Goal: Use online tool/utility: Utilize a website feature to perform a specific function

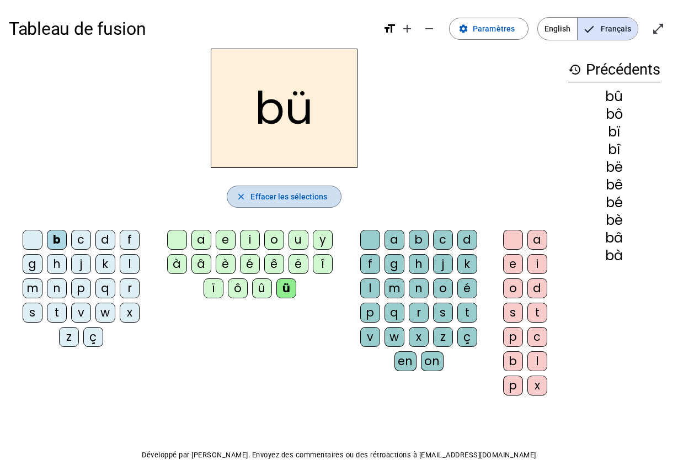
click at [257, 198] on span "Effacer les sélections" at bounding box center [289, 196] width 77 height 13
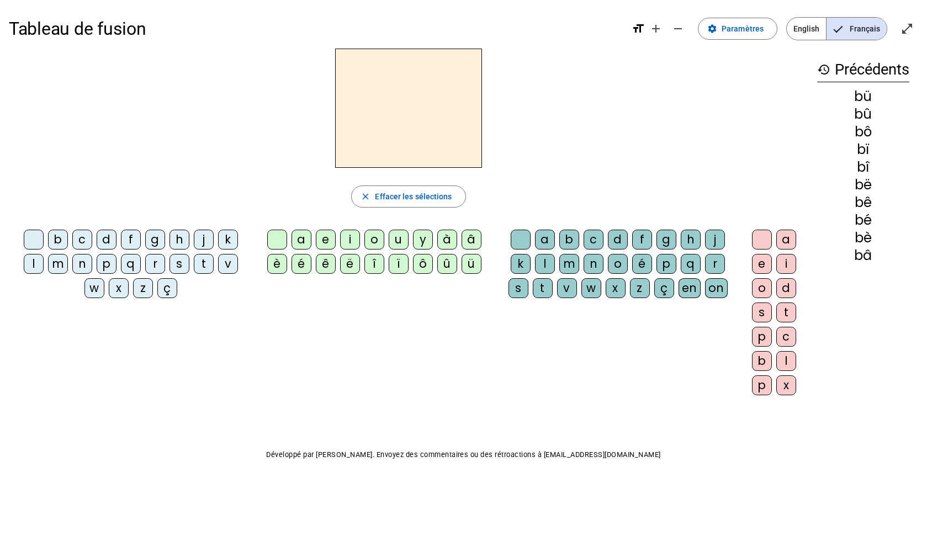
click at [210, 267] on div "t" at bounding box center [204, 264] width 20 height 20
click at [301, 237] on div "a" at bounding box center [301, 240] width 20 height 20
click at [324, 239] on div "e" at bounding box center [326, 240] width 20 height 20
click at [347, 242] on div "i" at bounding box center [350, 240] width 20 height 20
click at [368, 241] on div "o" at bounding box center [374, 240] width 20 height 20
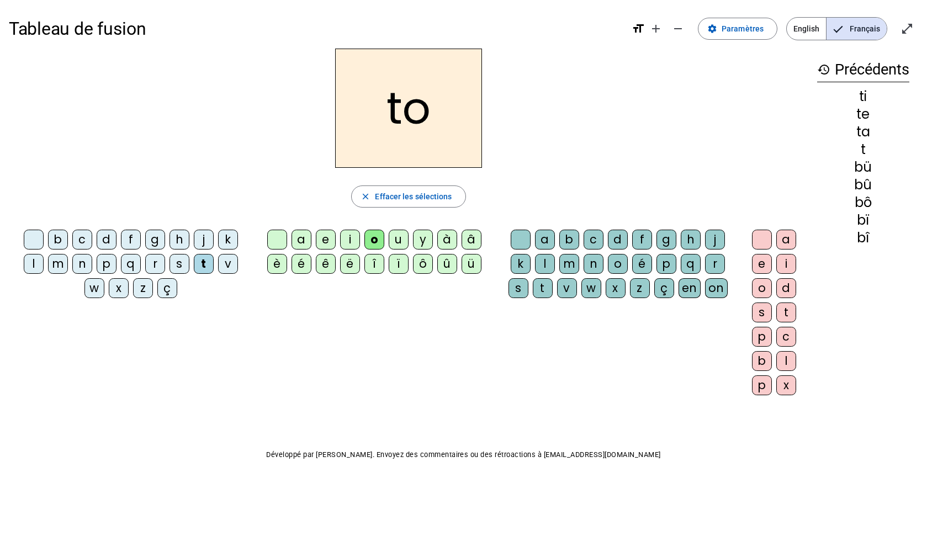
click at [396, 241] on div "u" at bounding box center [398, 240] width 20 height 20
click at [420, 245] on div "y" at bounding box center [423, 240] width 20 height 20
click at [444, 246] on div "à" at bounding box center [447, 240] width 20 height 20
click at [471, 246] on div "â" at bounding box center [471, 240] width 20 height 20
click at [279, 264] on div "è" at bounding box center [277, 264] width 20 height 20
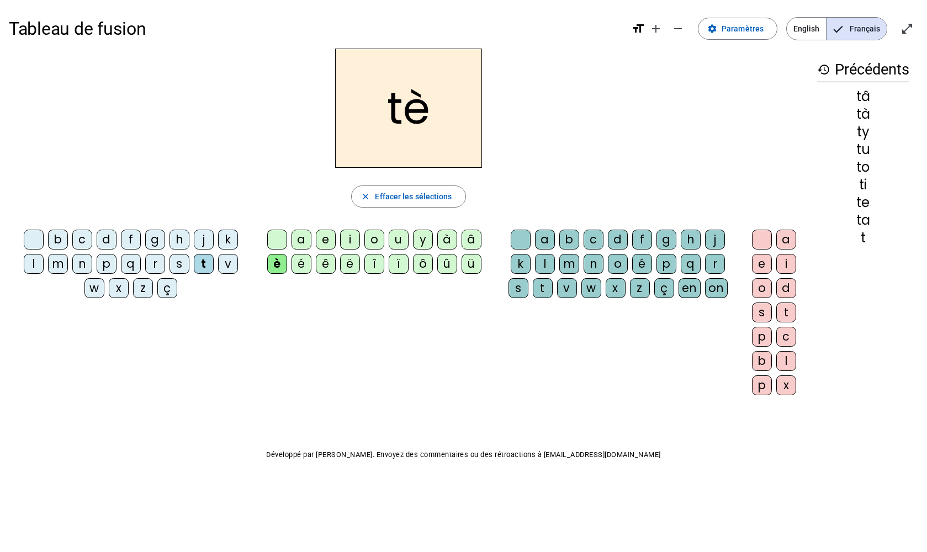
click at [299, 265] on div "é" at bounding box center [301, 264] width 20 height 20
click at [320, 268] on div "ê" at bounding box center [326, 264] width 20 height 20
click at [347, 272] on div "ë" at bounding box center [350, 264] width 20 height 20
click at [369, 268] on div "î" at bounding box center [374, 264] width 20 height 20
click at [397, 268] on div "ï" at bounding box center [398, 264] width 20 height 20
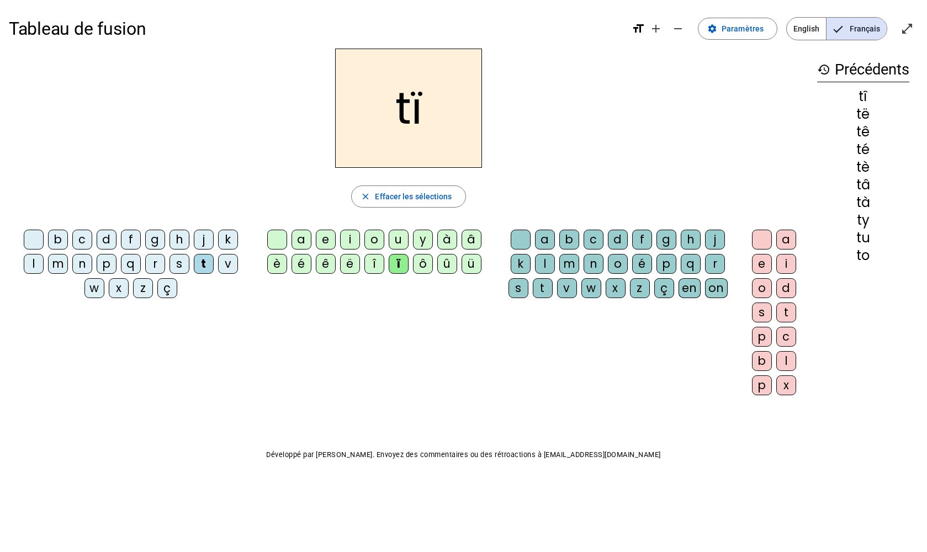
click at [427, 265] on div "ô" at bounding box center [423, 264] width 20 height 20
click at [445, 267] on div "û" at bounding box center [447, 264] width 20 height 20
click at [471, 264] on div "ü" at bounding box center [471, 264] width 20 height 20
click at [547, 239] on div "a" at bounding box center [545, 240] width 20 height 20
click at [56, 238] on div "b" at bounding box center [58, 240] width 20 height 20
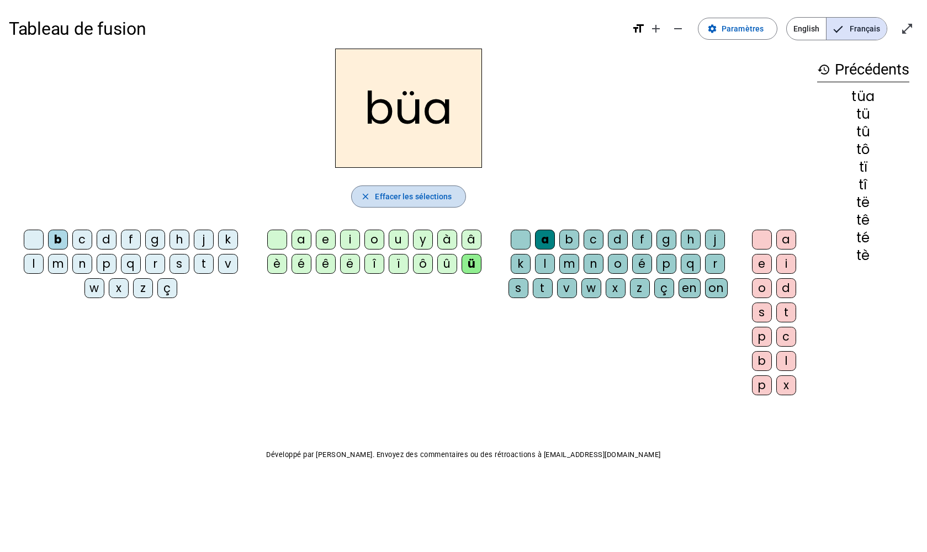
click at [387, 201] on span "Effacer les sélections" at bounding box center [413, 196] width 77 height 13
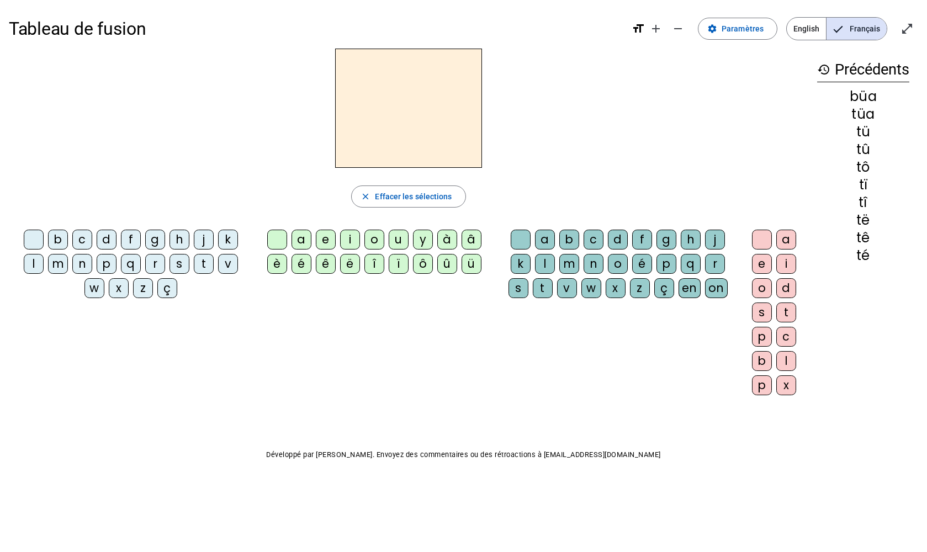
click at [56, 241] on div "b" at bounding box center [58, 240] width 20 height 20
click at [300, 244] on div "a" at bounding box center [301, 240] width 20 height 20
click at [568, 239] on div "b" at bounding box center [569, 240] width 20 height 20
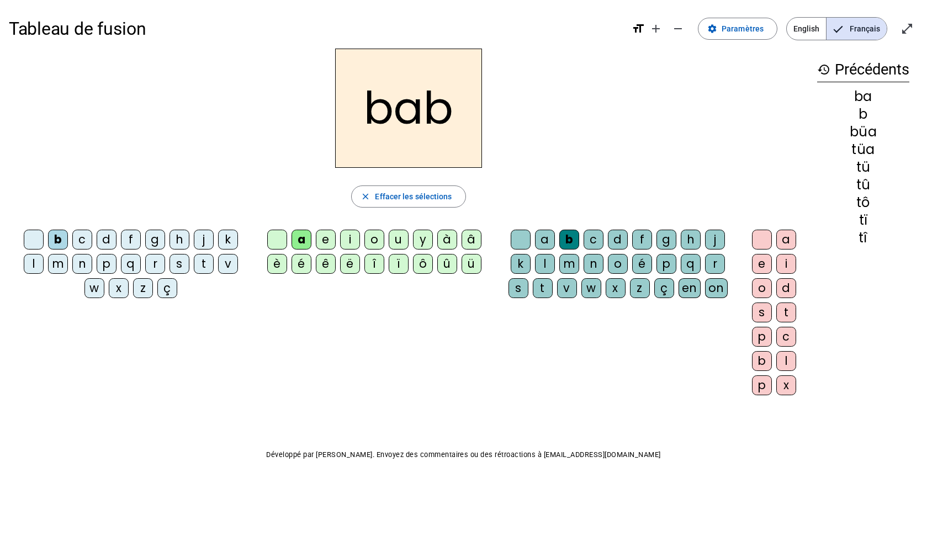
click at [546, 239] on div "a" at bounding box center [545, 240] width 20 height 20
click at [448, 199] on span "Effacer les sélections" at bounding box center [413, 196] width 77 height 13
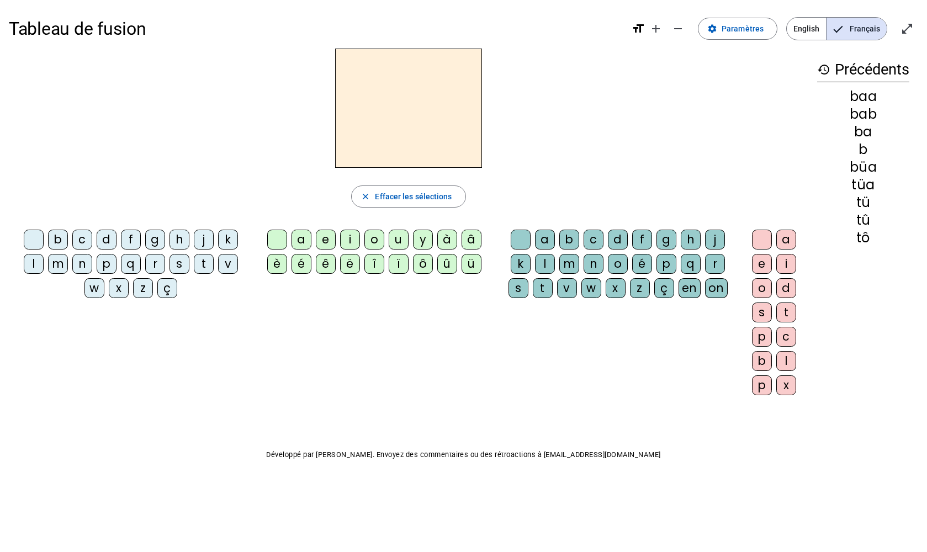
click at [109, 241] on div "d" at bounding box center [107, 240] width 20 height 20
click at [302, 238] on div "a" at bounding box center [301, 240] width 20 height 20
click at [568, 242] on div "b" at bounding box center [569, 240] width 20 height 20
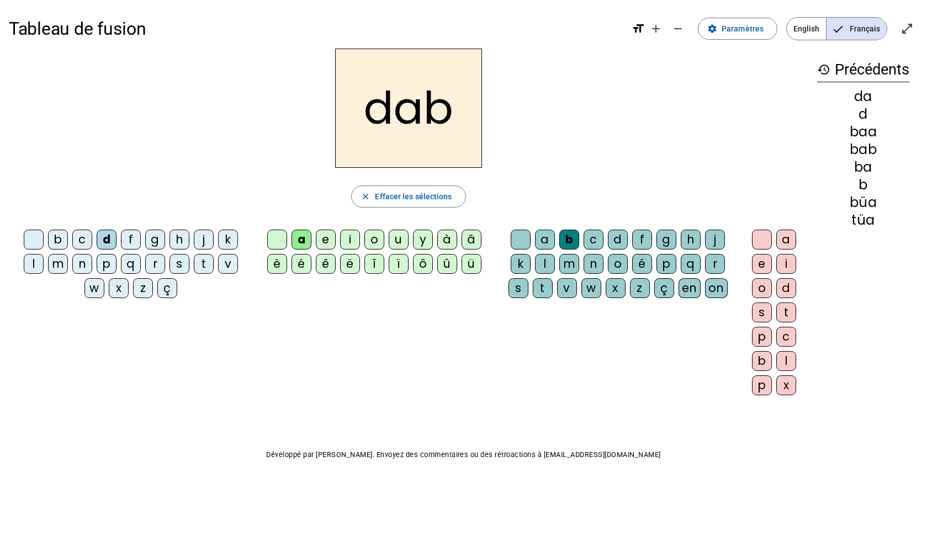
click at [614, 266] on div "o" at bounding box center [618, 264] width 20 height 20
click at [641, 265] on div "é" at bounding box center [642, 264] width 20 height 20
click at [641, 239] on div "f" at bounding box center [642, 240] width 20 height 20
click at [204, 267] on div "t" at bounding box center [204, 264] width 20 height 20
click at [129, 239] on div "f" at bounding box center [131, 240] width 20 height 20
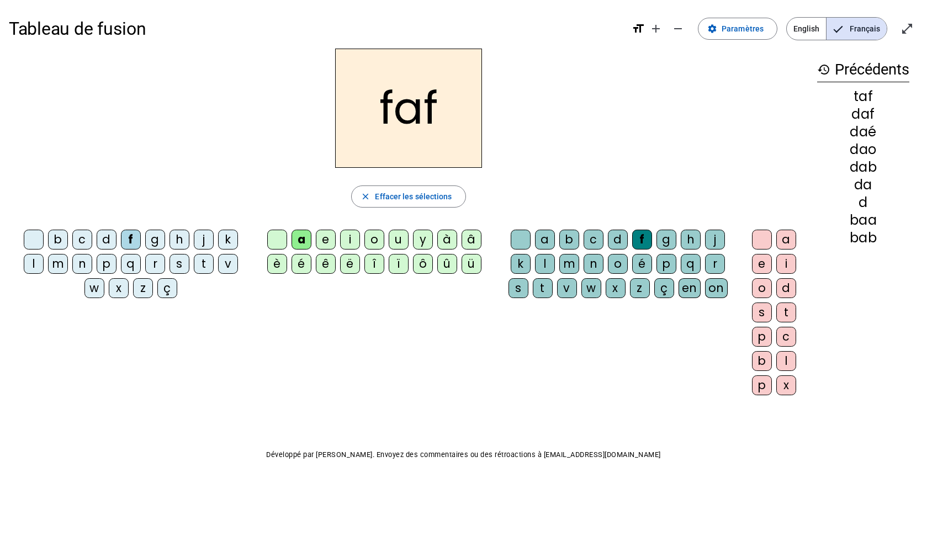
click at [207, 243] on div "j" at bounding box center [204, 240] width 20 height 20
click at [34, 268] on div "l" at bounding box center [34, 264] width 20 height 20
click at [56, 265] on div "m" at bounding box center [58, 264] width 20 height 20
click at [82, 265] on div "n" at bounding box center [82, 264] width 20 height 20
click at [109, 268] on div "p" at bounding box center [107, 264] width 20 height 20
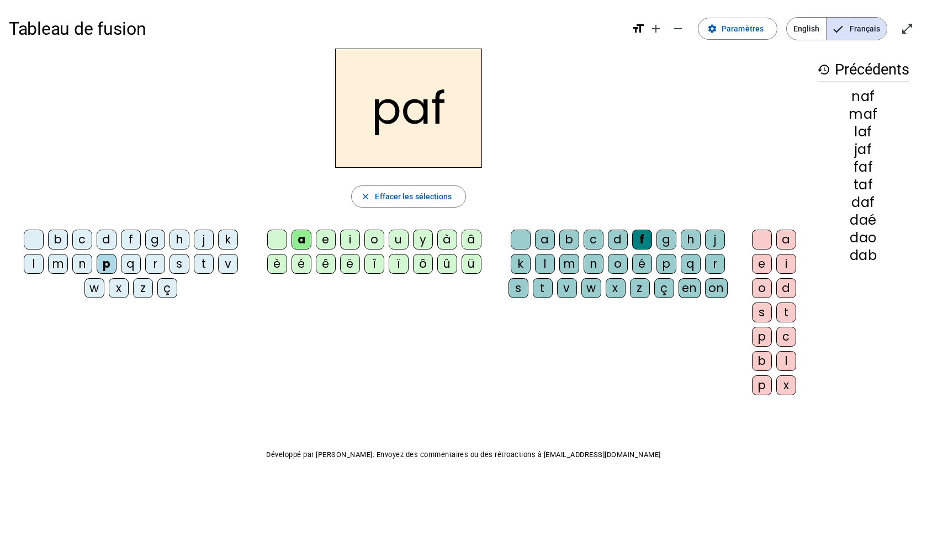
click at [132, 267] on div "q" at bounding box center [131, 264] width 20 height 20
click at [153, 263] on div "r" at bounding box center [155, 264] width 20 height 20
click at [178, 269] on div "s" at bounding box center [179, 264] width 20 height 20
click at [203, 265] on div "t" at bounding box center [204, 264] width 20 height 20
click at [223, 265] on div "v" at bounding box center [228, 264] width 20 height 20
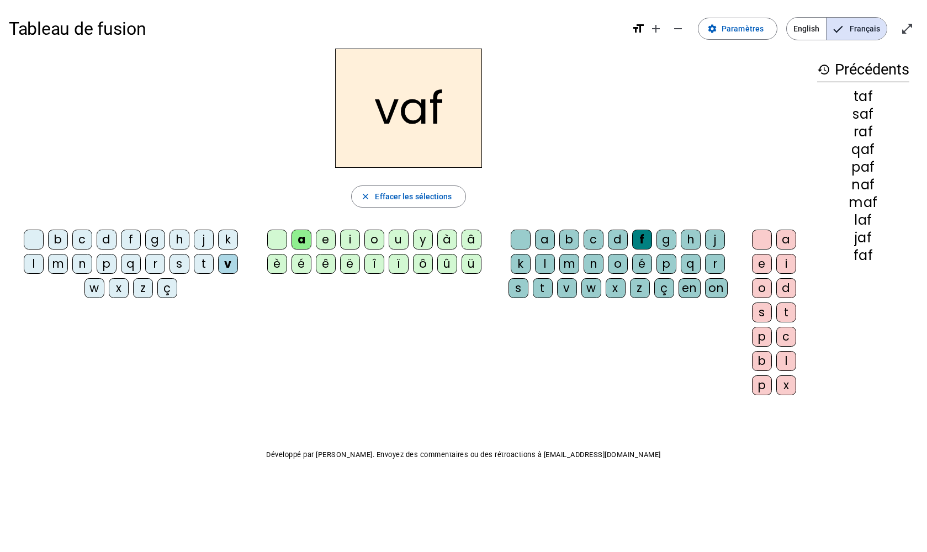
click at [94, 294] on div "w" at bounding box center [94, 288] width 20 height 20
click at [119, 287] on div "x" at bounding box center [119, 288] width 20 height 20
click at [145, 294] on div "z" at bounding box center [143, 288] width 20 height 20
click at [171, 286] on div "ç" at bounding box center [167, 288] width 20 height 20
click at [327, 245] on div "e" at bounding box center [326, 240] width 20 height 20
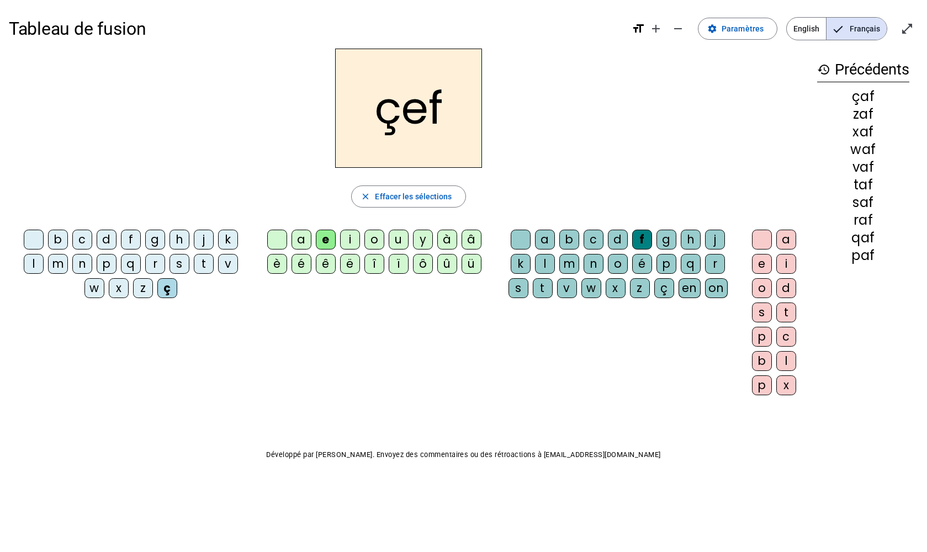
click at [352, 244] on div "i" at bounding box center [350, 240] width 20 height 20
click at [372, 243] on div "o" at bounding box center [374, 240] width 20 height 20
click at [393, 247] on div "u" at bounding box center [398, 240] width 20 height 20
click at [420, 238] on div "y" at bounding box center [423, 240] width 20 height 20
click at [447, 235] on div "à" at bounding box center [447, 240] width 20 height 20
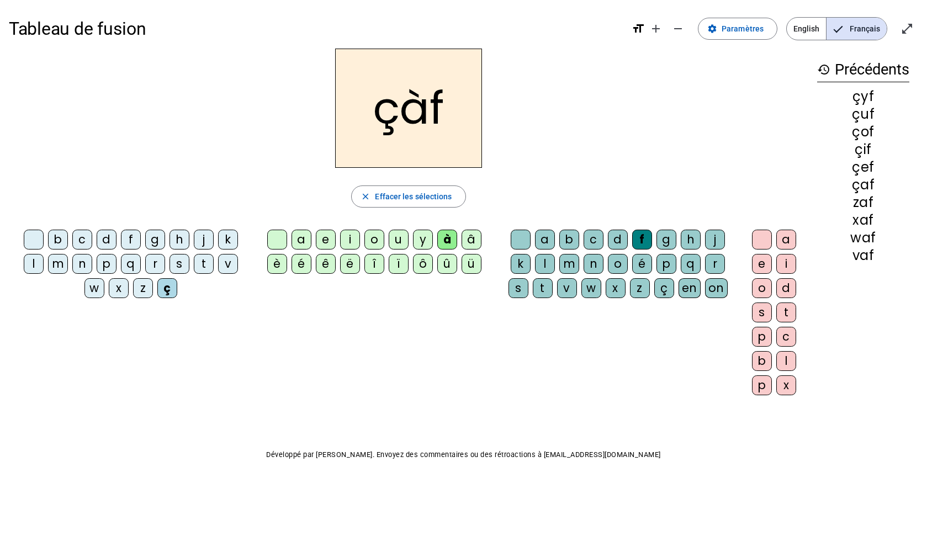
click at [471, 243] on div "â" at bounding box center [471, 240] width 20 height 20
click at [278, 263] on div "è" at bounding box center [277, 264] width 20 height 20
click at [301, 270] on div "é" at bounding box center [301, 264] width 20 height 20
click at [326, 265] on div "ê" at bounding box center [326, 264] width 20 height 20
click at [348, 269] on div "ë" at bounding box center [350, 264] width 20 height 20
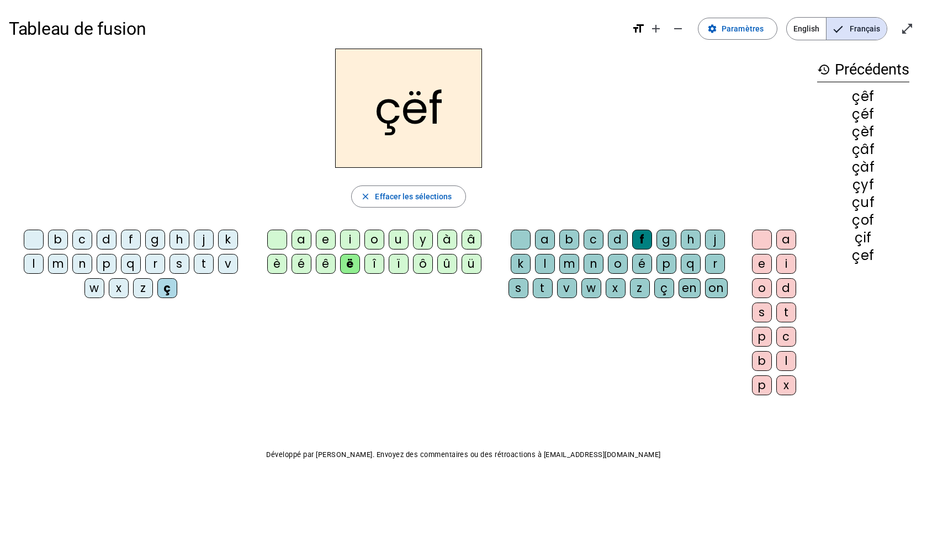
click at [374, 270] on div "î" at bounding box center [374, 264] width 20 height 20
click at [400, 263] on div "ï" at bounding box center [398, 264] width 20 height 20
click at [425, 268] on div "ô" at bounding box center [423, 264] width 20 height 20
click at [449, 266] on div "û" at bounding box center [447, 264] width 20 height 20
click at [472, 262] on div "ü" at bounding box center [471, 264] width 20 height 20
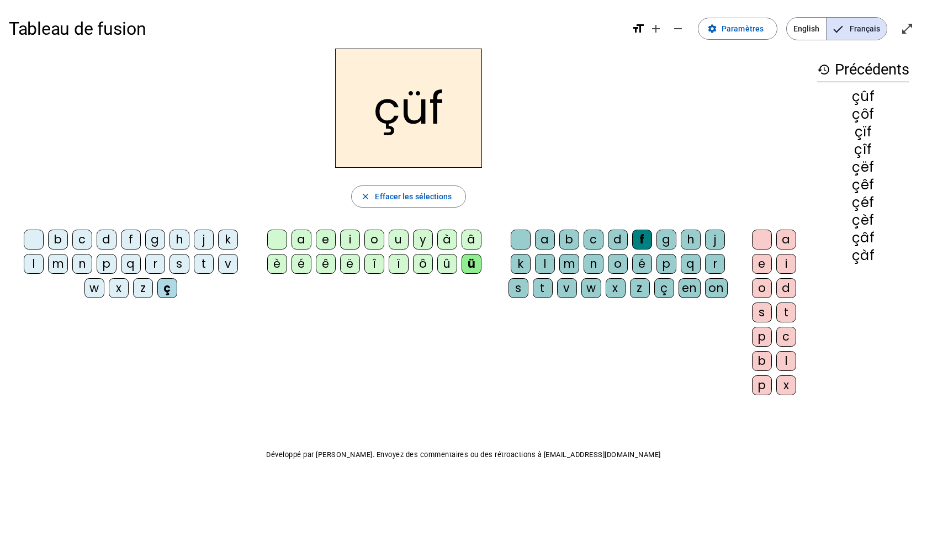
click at [542, 239] on div "a" at bounding box center [545, 240] width 20 height 20
click at [566, 239] on div "b" at bounding box center [569, 240] width 20 height 20
click at [590, 243] on div "c" at bounding box center [593, 240] width 20 height 20
click at [622, 245] on div "d" at bounding box center [618, 240] width 20 height 20
click at [640, 240] on div "f" at bounding box center [642, 240] width 20 height 20
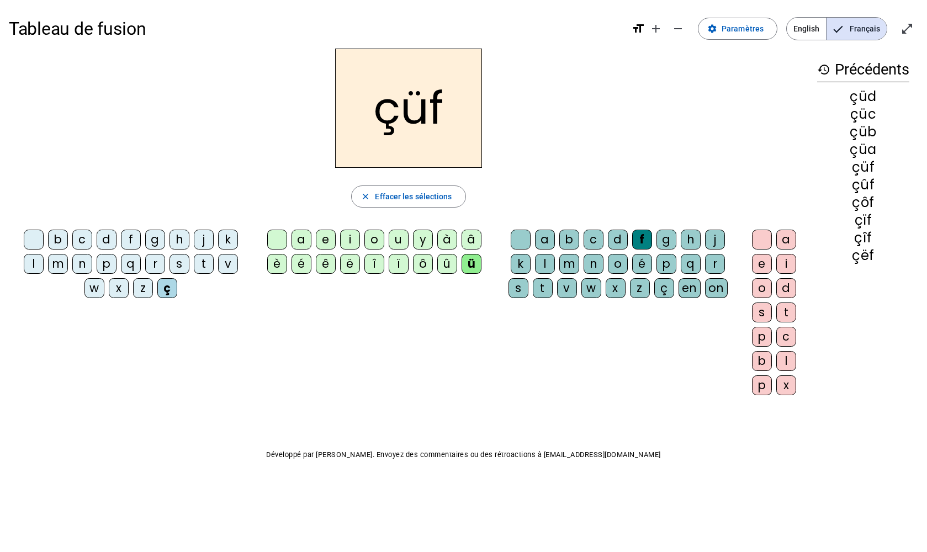
click at [665, 242] on div "g" at bounding box center [666, 240] width 20 height 20
click at [678, 238] on div "h" at bounding box center [690, 240] width 20 height 20
click at [678, 240] on div "j" at bounding box center [715, 240] width 20 height 20
click at [678, 243] on div "a" at bounding box center [786, 240] width 20 height 20
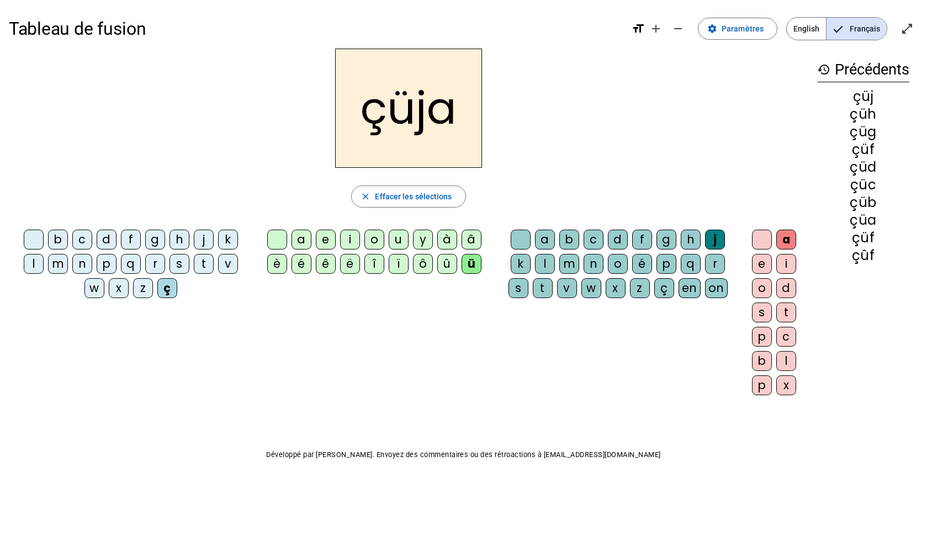
click at [678, 262] on div "e" at bounding box center [762, 264] width 20 height 20
click at [678, 268] on div "i" at bounding box center [786, 264] width 20 height 20
click at [678, 291] on div "o" at bounding box center [762, 288] width 20 height 20
click at [678, 288] on div "d" at bounding box center [786, 288] width 20 height 20
click at [678, 313] on div "s" at bounding box center [762, 312] width 20 height 20
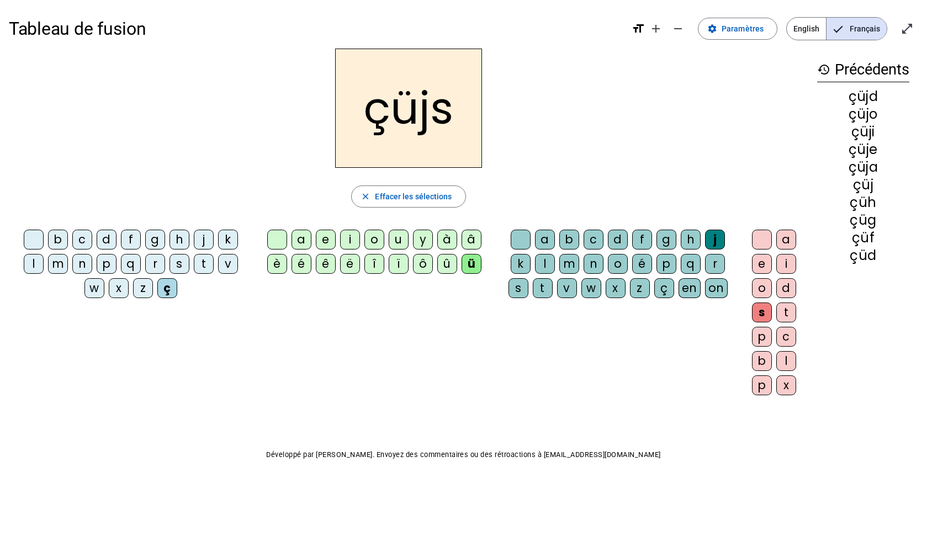
click at [678, 317] on div "t" at bounding box center [786, 312] width 20 height 20
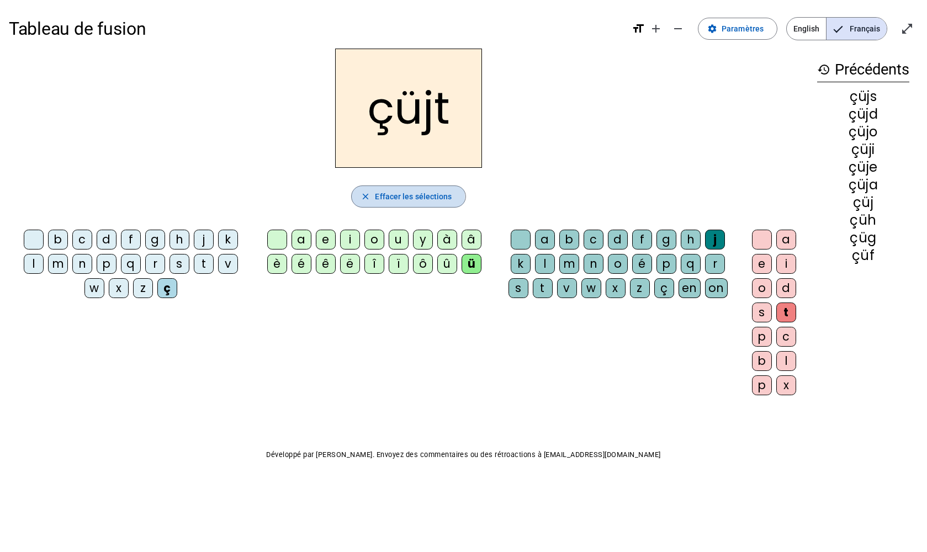
click at [372, 197] on span "button" at bounding box center [408, 196] width 113 height 26
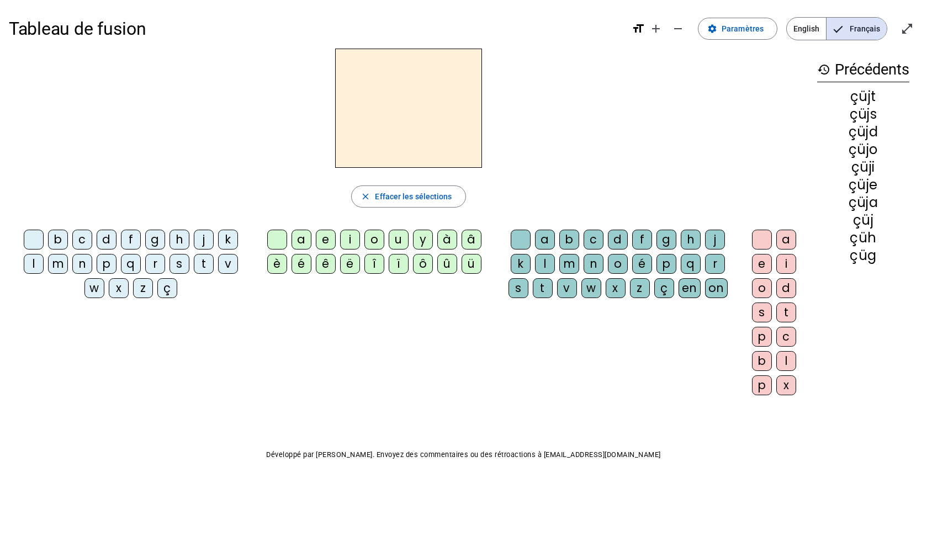
click at [56, 265] on div "m" at bounding box center [58, 264] width 20 height 20
click at [300, 238] on div "a" at bounding box center [301, 240] width 20 height 20
click at [569, 241] on div "b" at bounding box center [569, 240] width 20 height 20
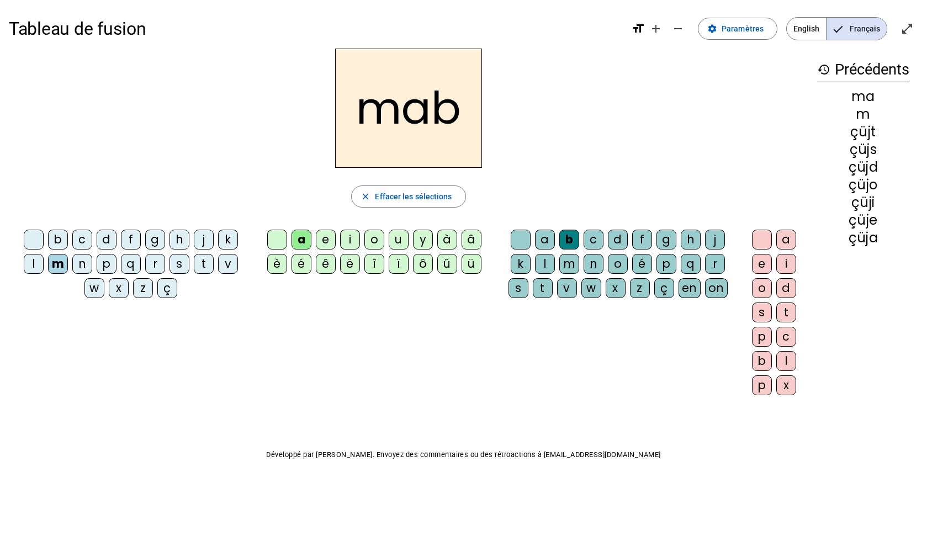
click at [678, 242] on div "a" at bounding box center [786, 240] width 20 height 20
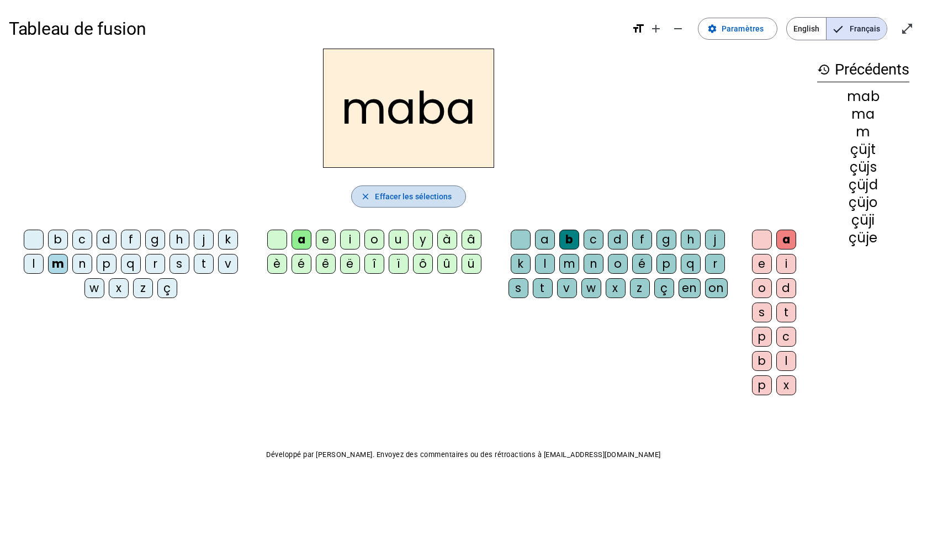
click at [435, 197] on span "Effacer les sélections" at bounding box center [413, 196] width 77 height 13
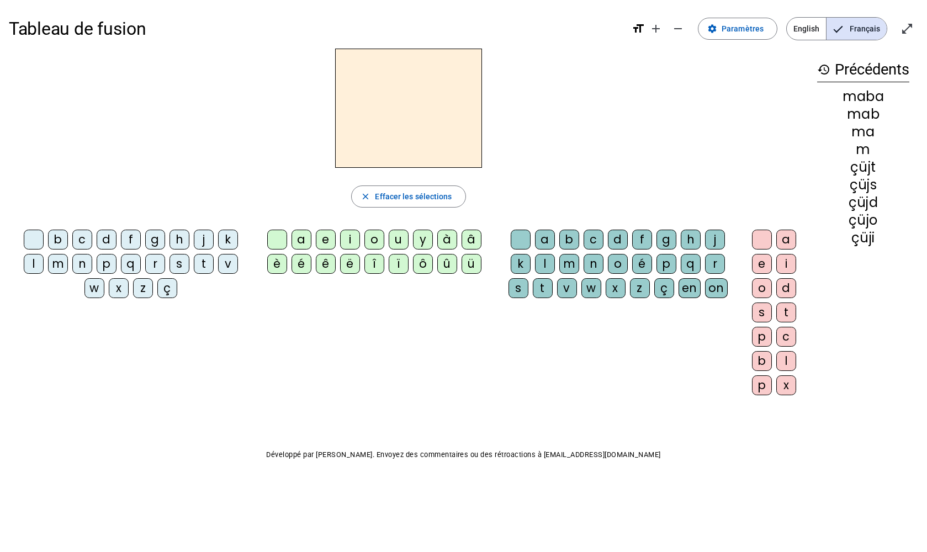
click at [59, 242] on div "b" at bounding box center [58, 240] width 20 height 20
click at [301, 241] on div "a" at bounding box center [301, 240] width 20 height 20
click at [617, 239] on div "d" at bounding box center [618, 240] width 20 height 20
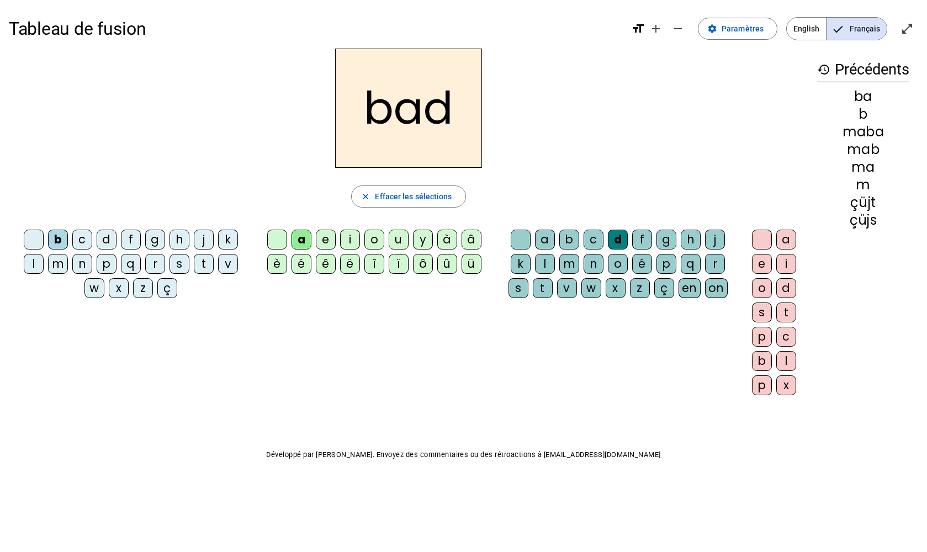
click at [678, 263] on div "e" at bounding box center [762, 264] width 20 height 20
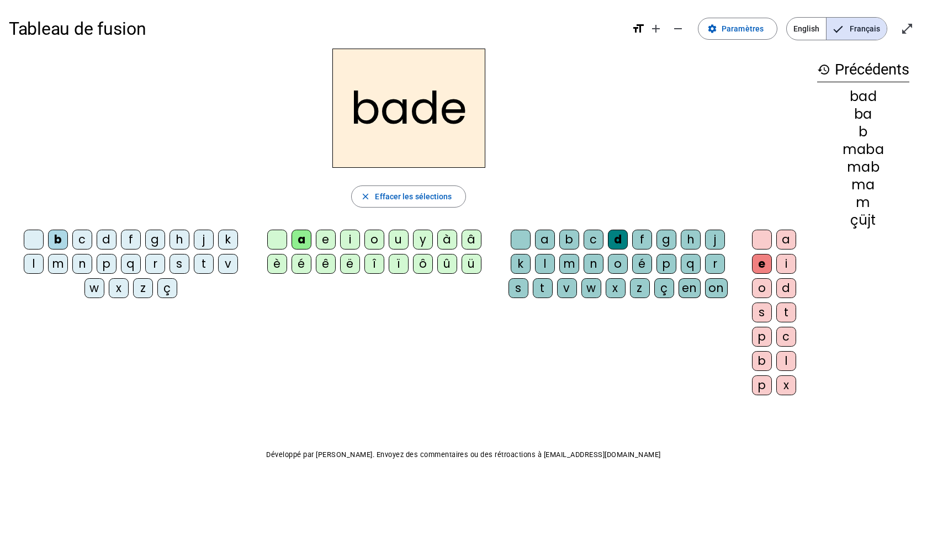
click at [678, 239] on div "a" at bounding box center [786, 240] width 20 height 20
click at [678, 266] on div "i" at bounding box center [786, 264] width 20 height 20
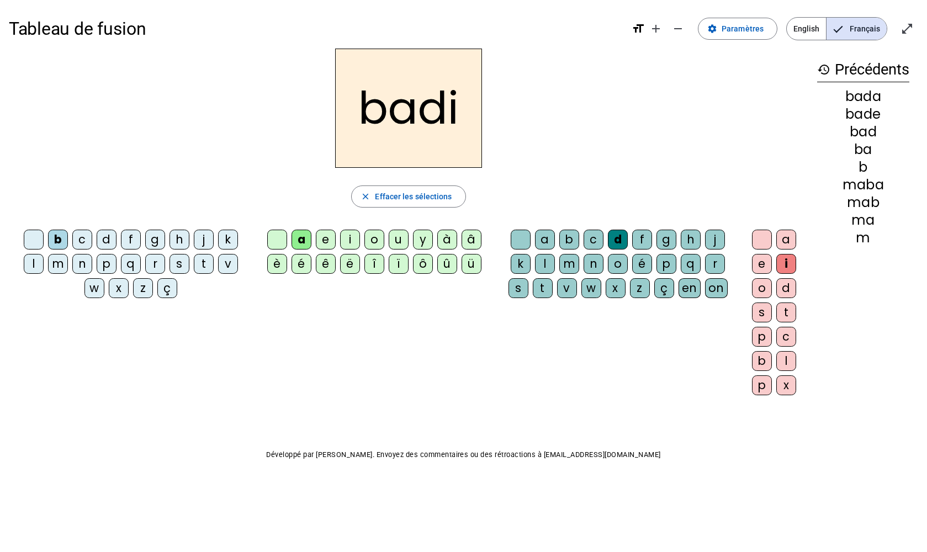
click at [678, 291] on div "o" at bounding box center [762, 288] width 20 height 20
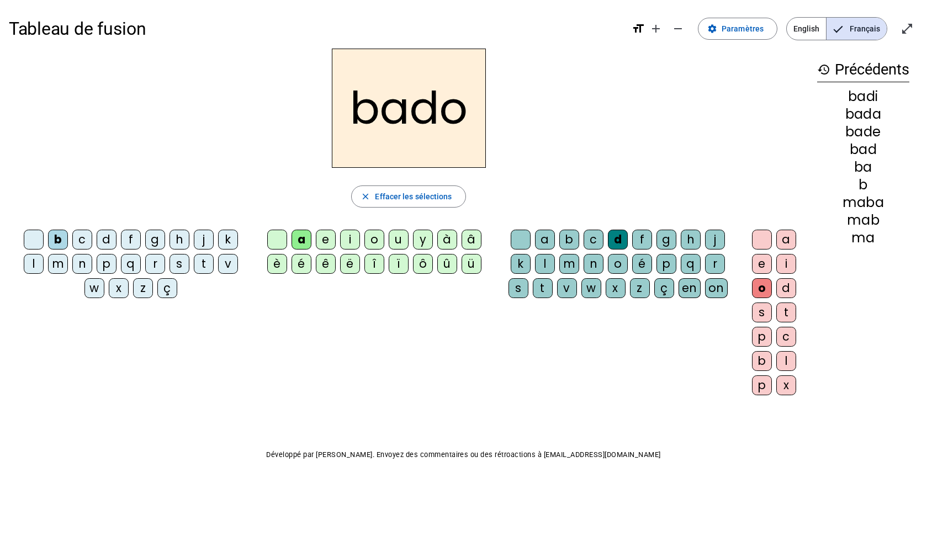
click at [678, 265] on div "i" at bounding box center [786, 264] width 20 height 20
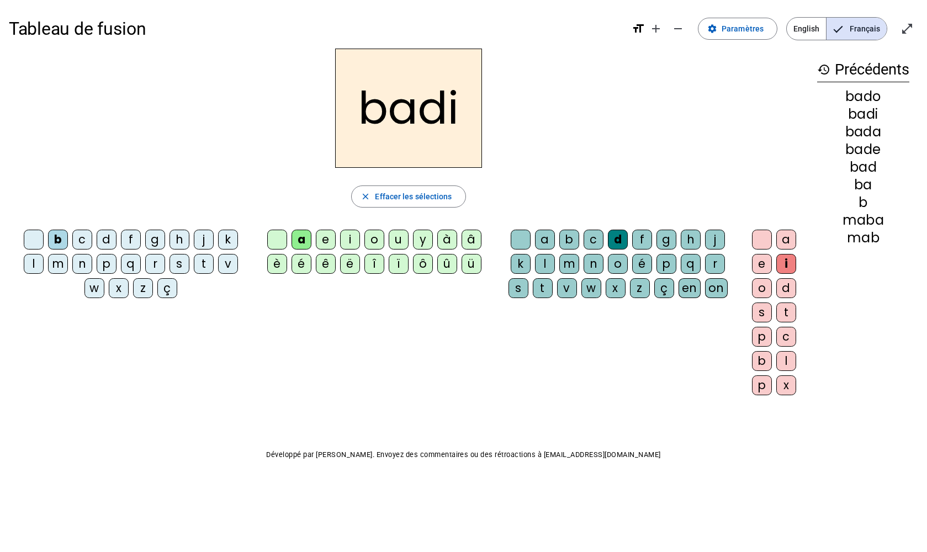
click at [678, 290] on div "en" at bounding box center [689, 288] width 22 height 20
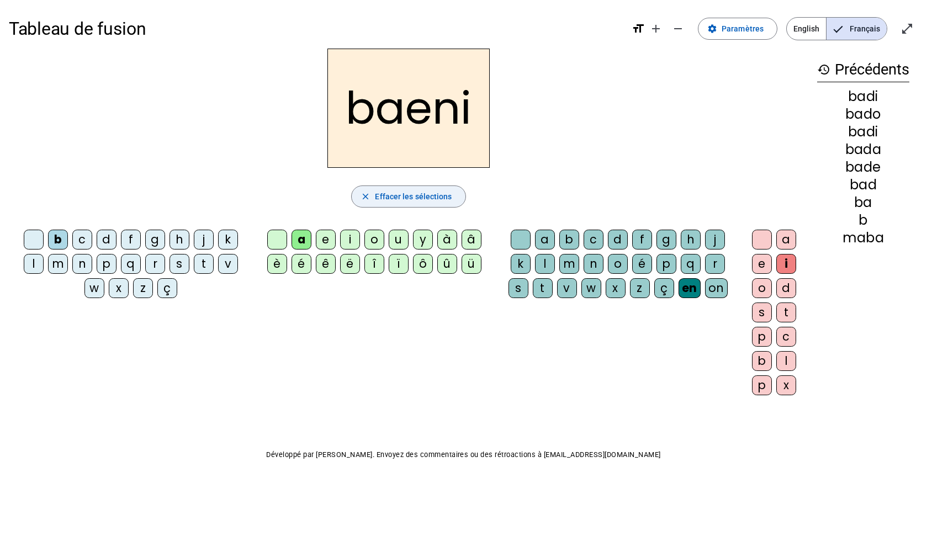
click at [415, 197] on span "Effacer les sélections" at bounding box center [413, 196] width 77 height 13
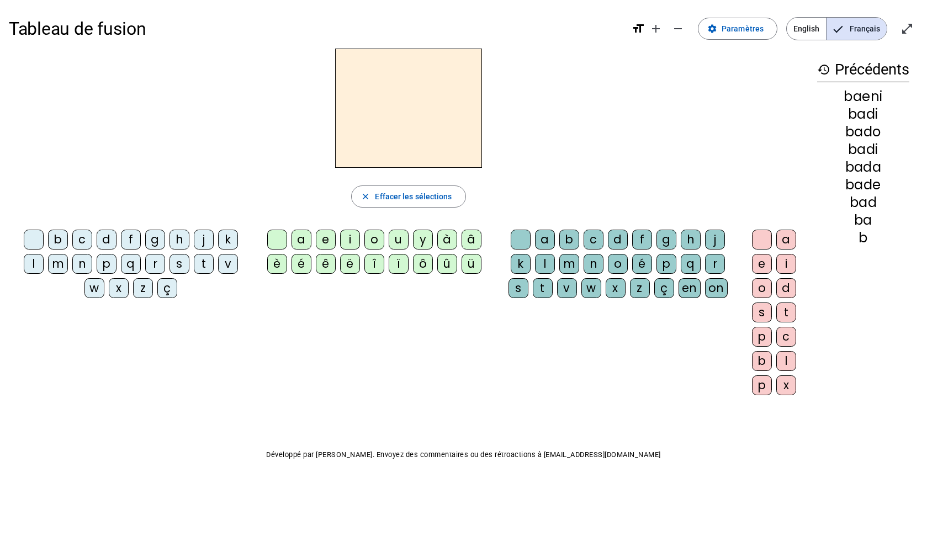
click at [55, 240] on div "b" at bounding box center [58, 240] width 20 height 20
click at [305, 239] on div "a" at bounding box center [301, 240] width 20 height 20
click at [678, 288] on div "en" at bounding box center [689, 288] width 22 height 20
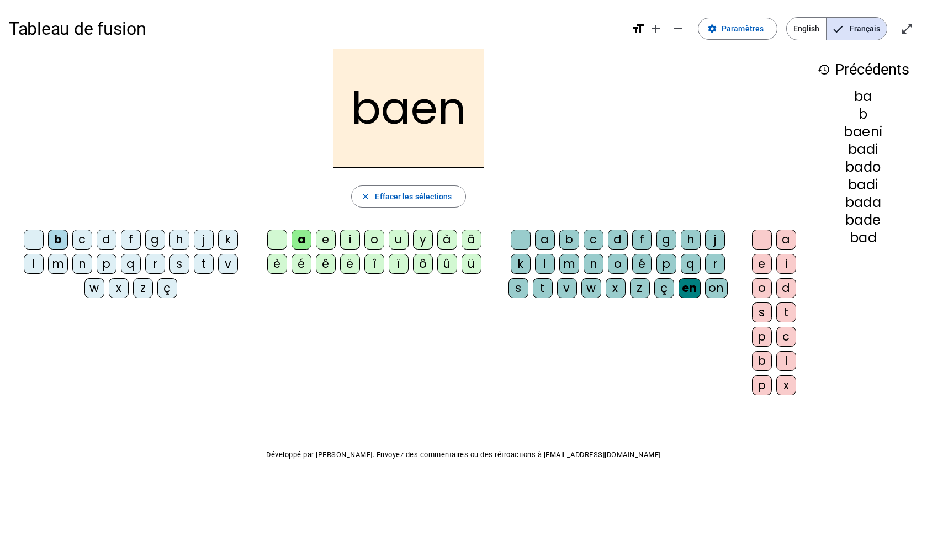
click at [678, 289] on div "on" at bounding box center [716, 288] width 23 height 20
click at [678, 291] on div "en" at bounding box center [689, 288] width 22 height 20
click at [678, 288] on div "on" at bounding box center [716, 288] width 23 height 20
click at [678, 339] on div "p" at bounding box center [762, 337] width 20 height 20
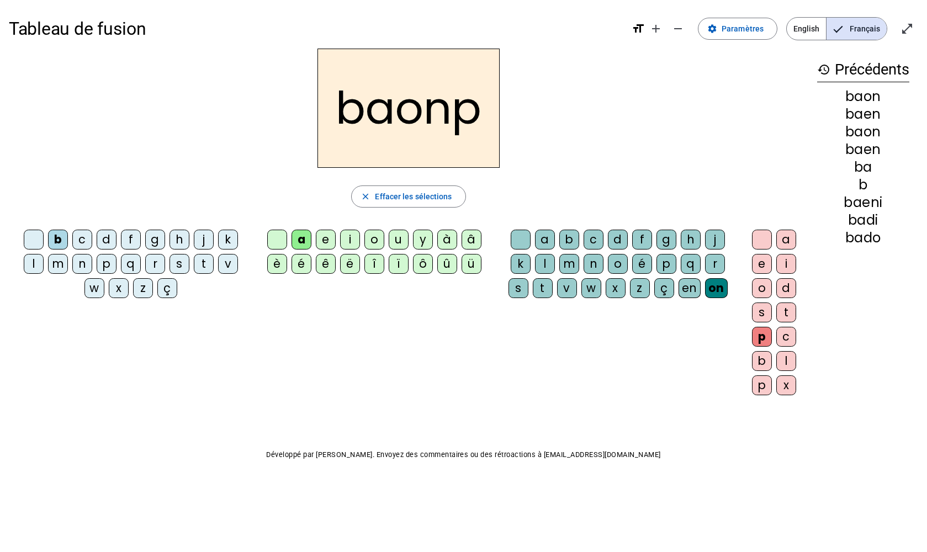
click at [678, 361] on div "b" at bounding box center [762, 361] width 20 height 20
click at [678, 364] on div "l" at bounding box center [786, 361] width 20 height 20
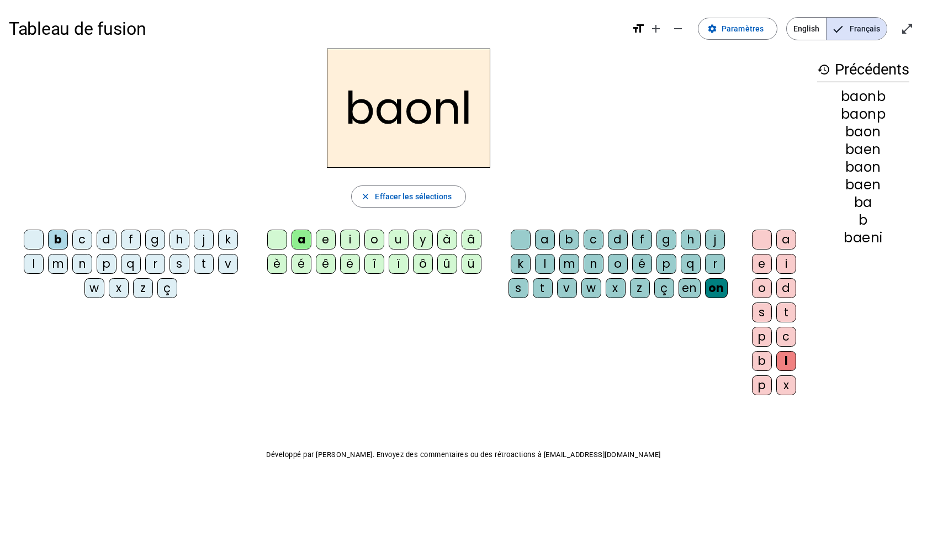
click at [678, 389] on div "x" at bounding box center [786, 385] width 20 height 20
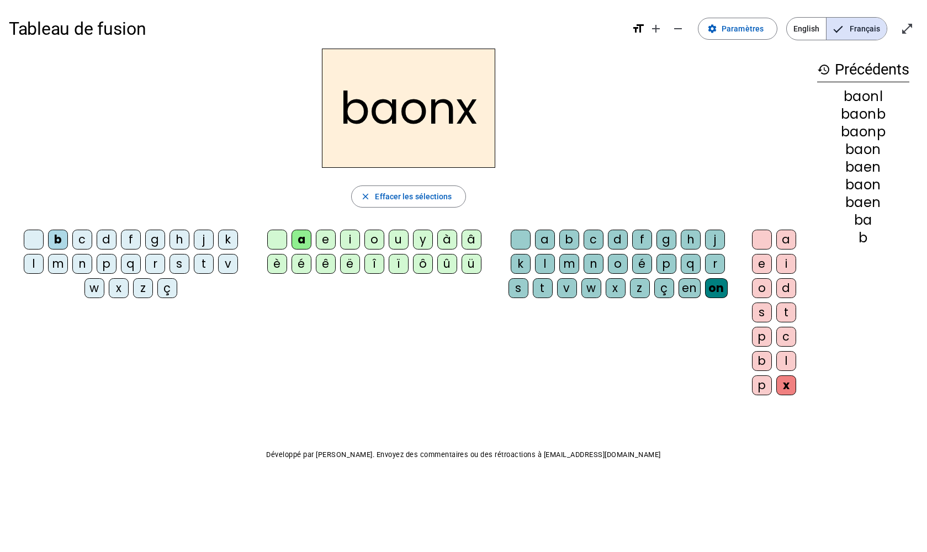
click at [81, 242] on div "c" at bounding box center [82, 240] width 20 height 20
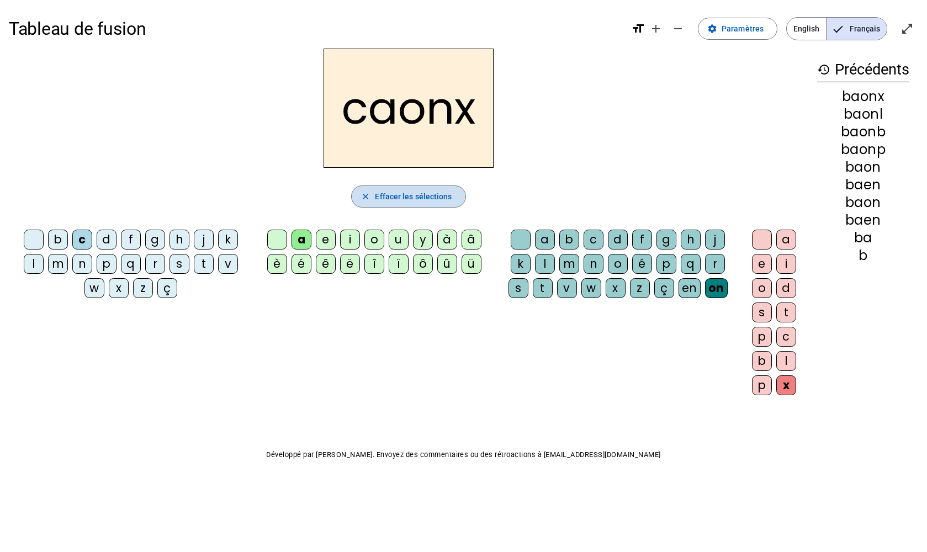
click at [381, 194] on span "Effacer les sélections" at bounding box center [413, 196] width 77 height 13
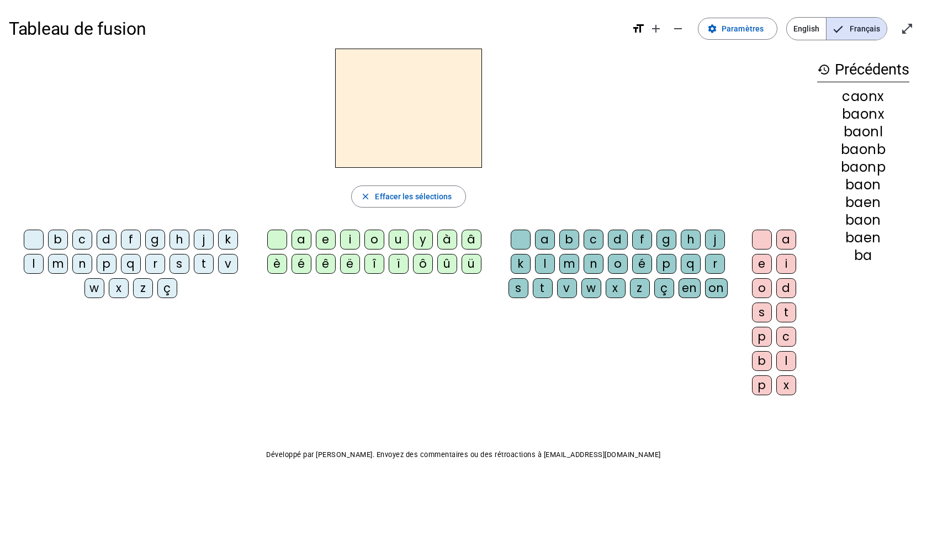
click at [104, 265] on div "p" at bounding box center [107, 264] width 20 height 20
click at [302, 236] on div "a" at bounding box center [301, 240] width 20 height 20
click at [567, 236] on div "b" at bounding box center [569, 240] width 20 height 20
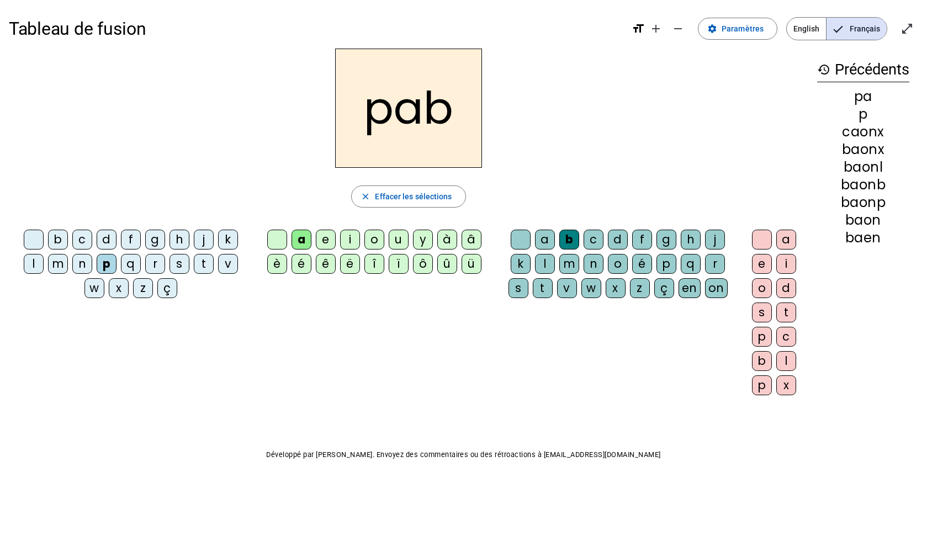
click at [678, 268] on div "e" at bounding box center [762, 264] width 20 height 20
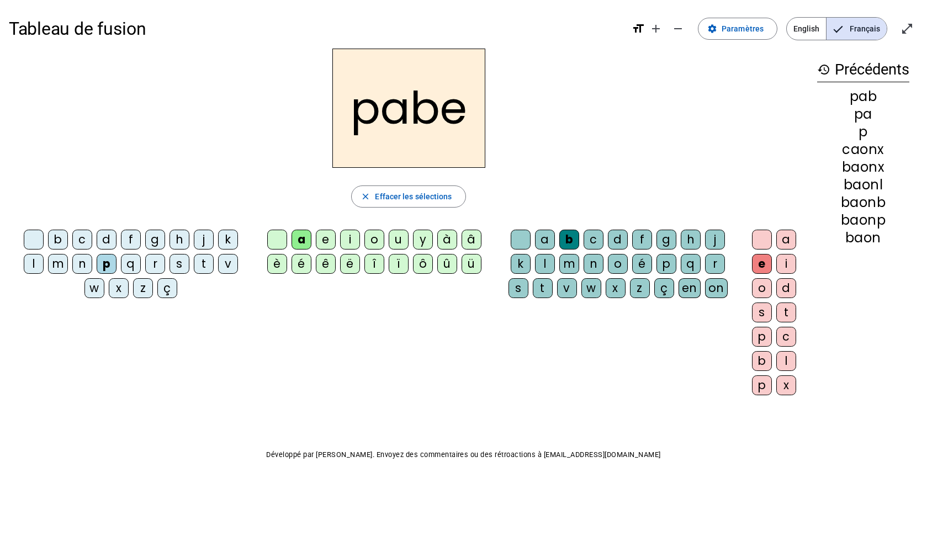
click at [668, 263] on div "p" at bounding box center [666, 264] width 20 height 20
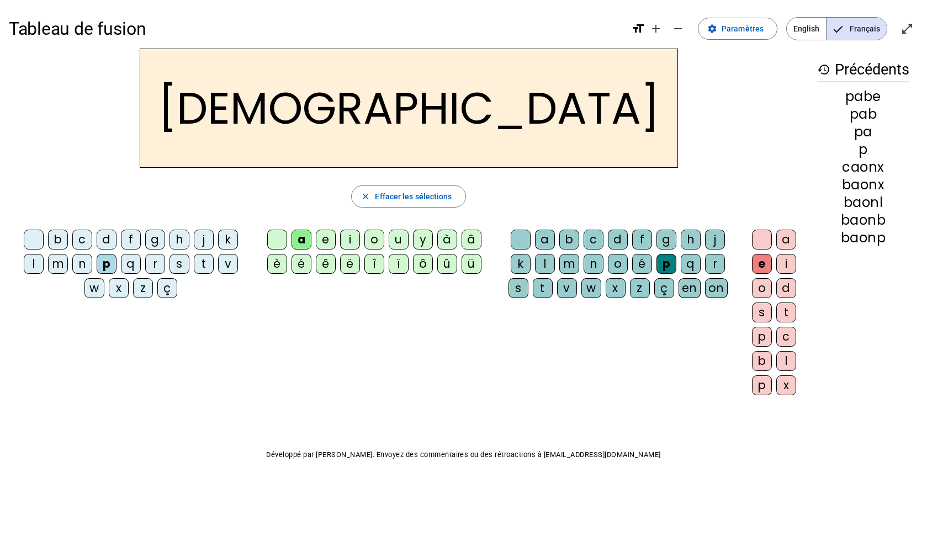
click at [618, 265] on div "o" at bounding box center [618, 264] width 20 height 20
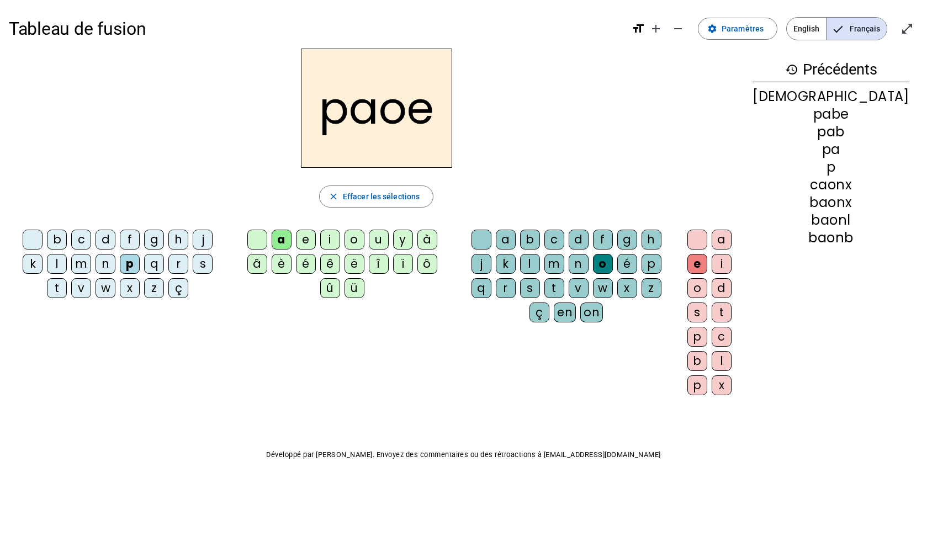
click at [588, 269] on div "n" at bounding box center [578, 264] width 20 height 20
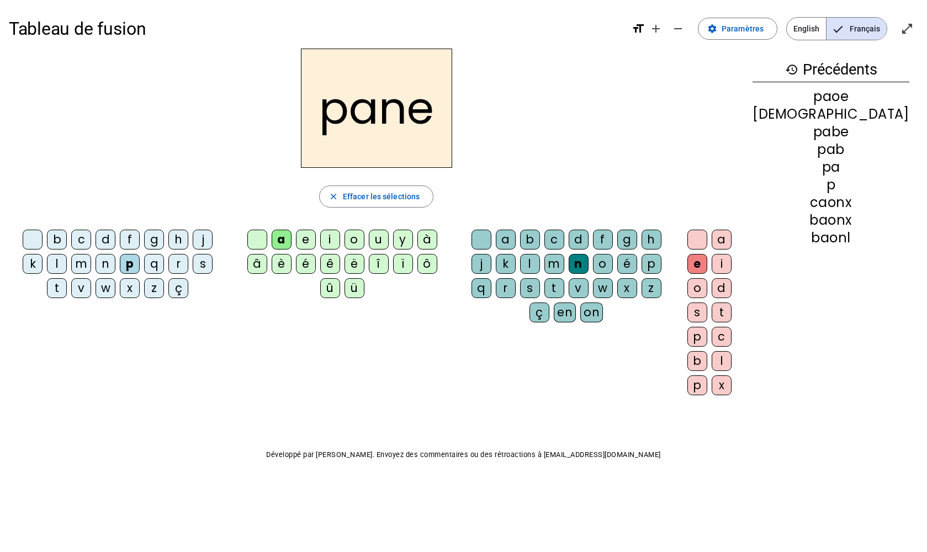
click at [568, 285] on div "v" at bounding box center [578, 288] width 20 height 20
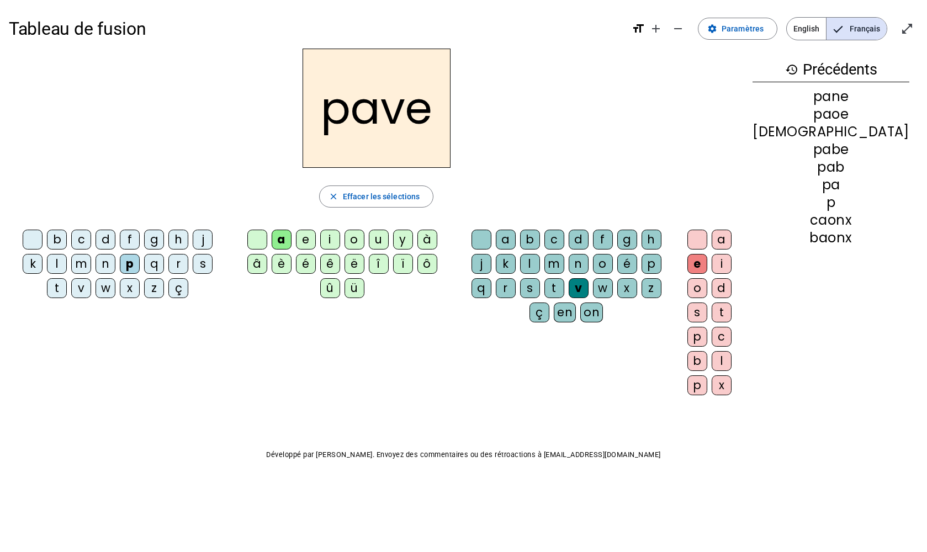
click at [168, 264] on div "r" at bounding box center [178, 264] width 20 height 20
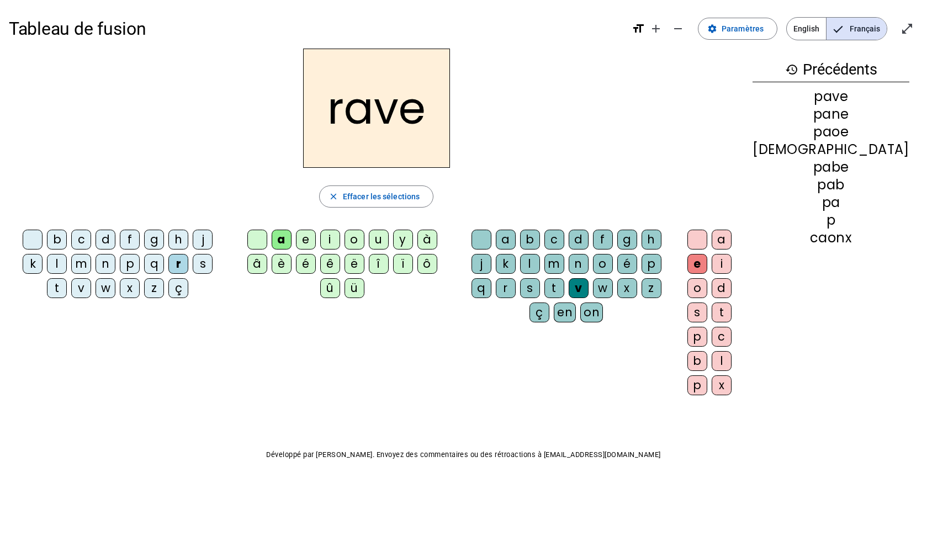
click at [661, 263] on div "p" at bounding box center [651, 264] width 20 height 20
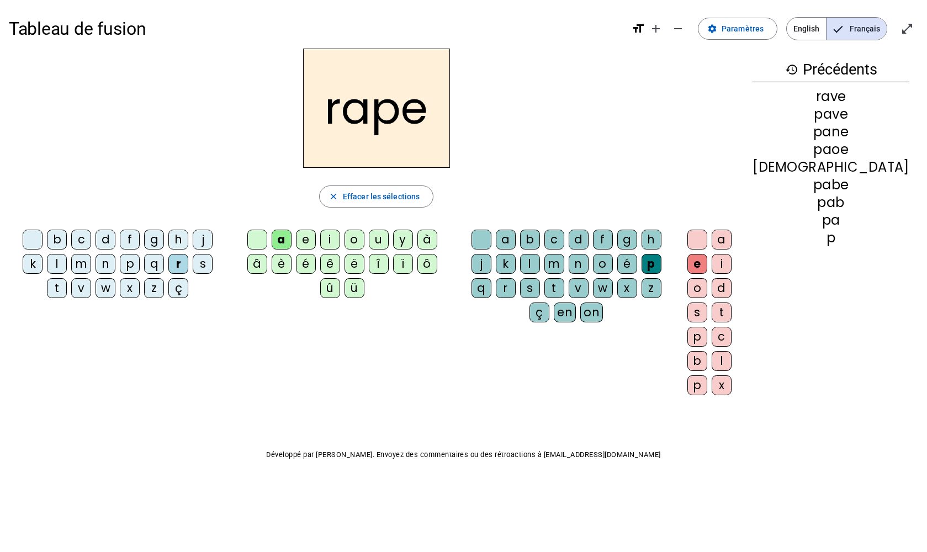
click at [515, 278] on div "r" at bounding box center [506, 288] width 20 height 20
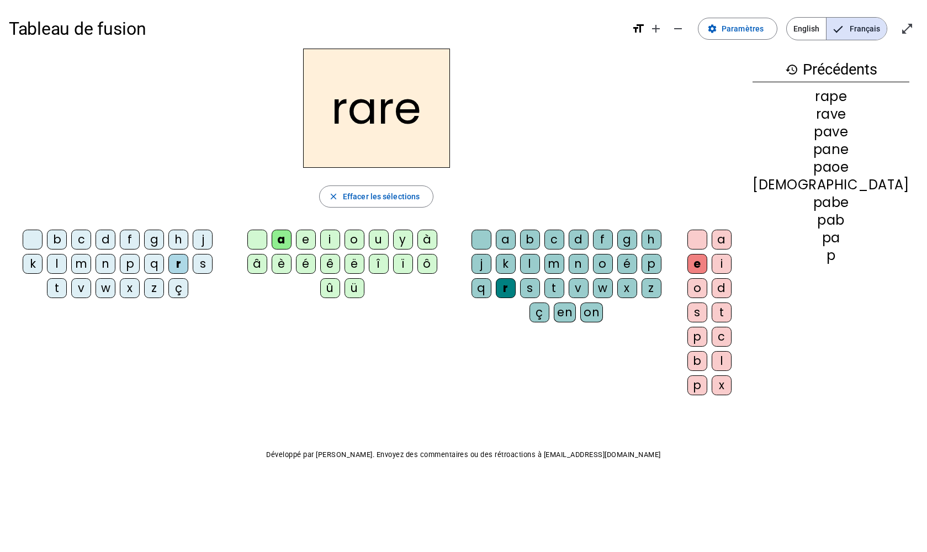
click at [637, 240] on div "g" at bounding box center [627, 240] width 20 height 20
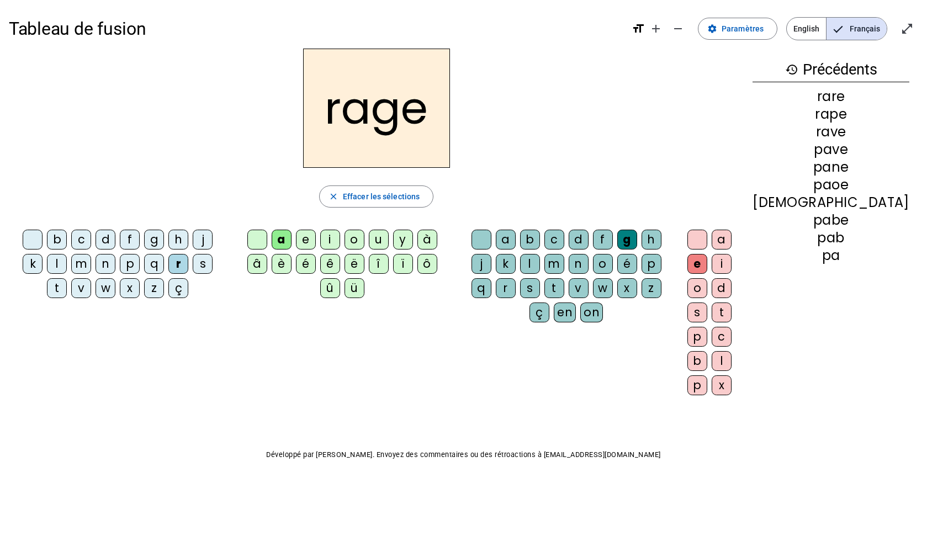
click at [641, 288] on div "z" at bounding box center [651, 288] width 20 height 20
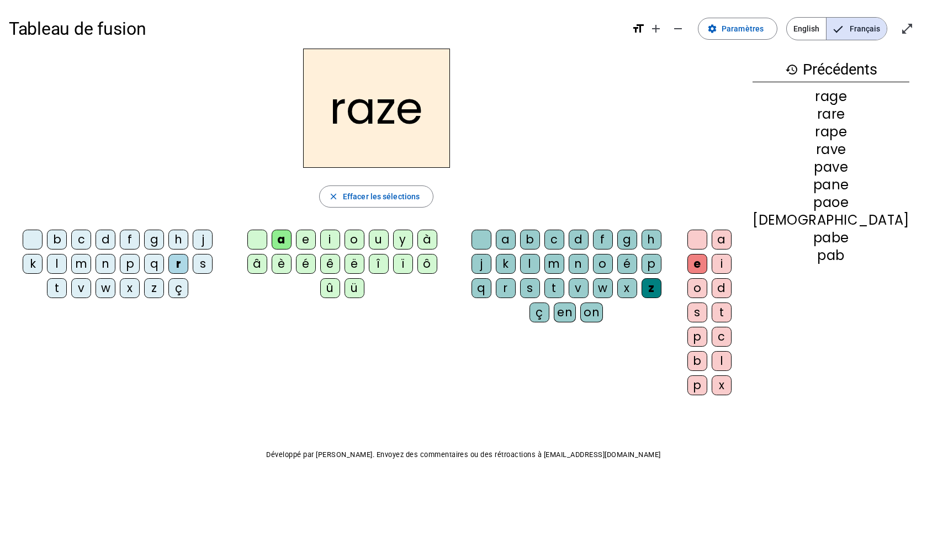
click at [564, 262] on div "m" at bounding box center [554, 264] width 20 height 20
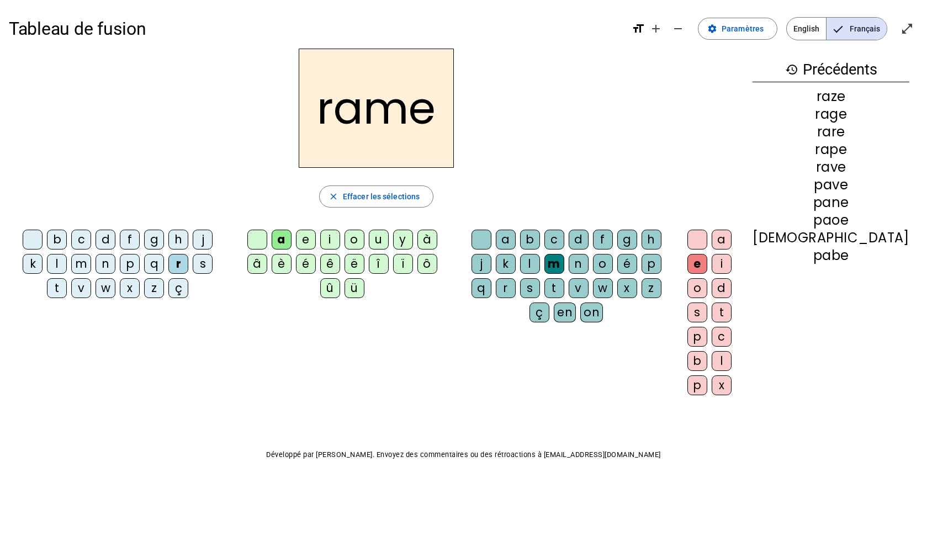
click at [588, 260] on div "n" at bounding box center [578, 264] width 20 height 20
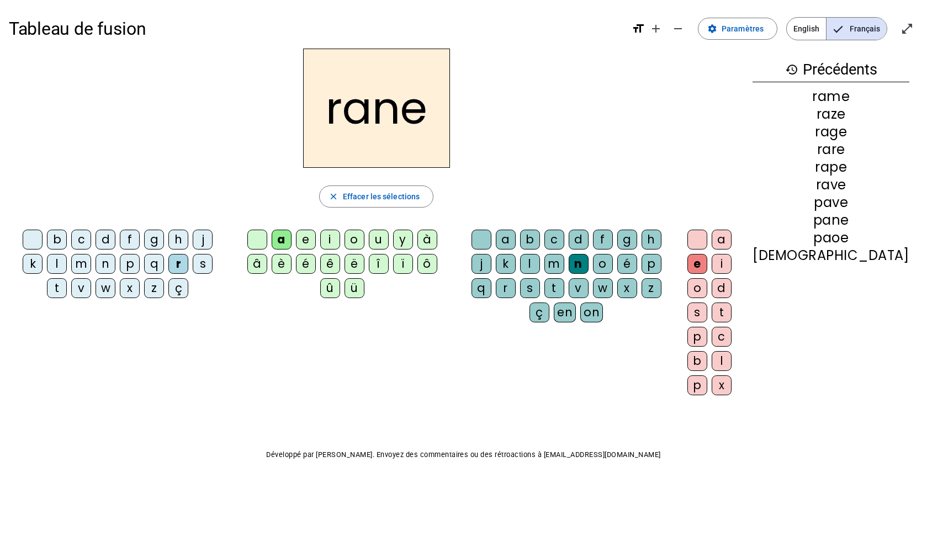
click at [546, 289] on div "t" at bounding box center [554, 288] width 20 height 20
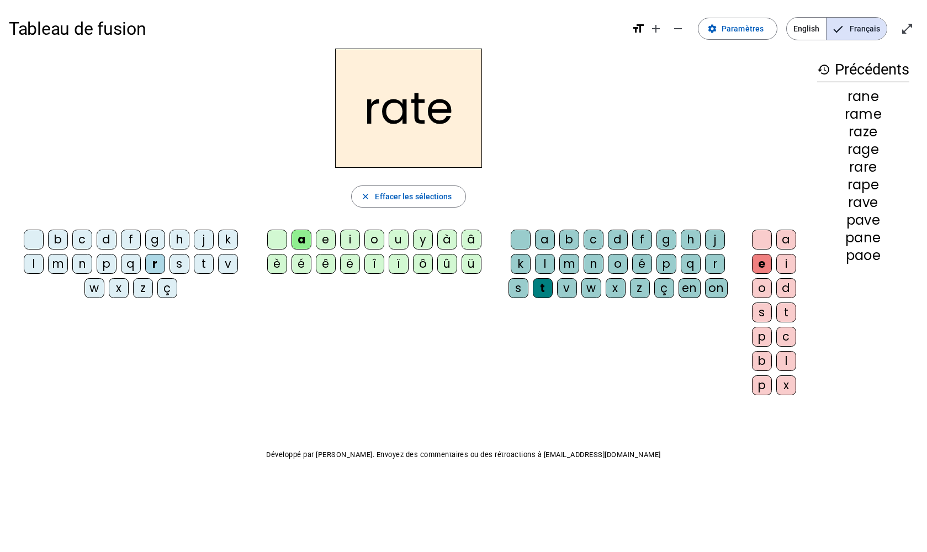
click at [523, 262] on div "k" at bounding box center [520, 264] width 20 height 20
click at [520, 288] on div "s" at bounding box center [518, 288] width 20 height 20
click at [523, 267] on div "k" at bounding box center [520, 264] width 20 height 20
click at [571, 242] on div "b" at bounding box center [569, 240] width 20 height 20
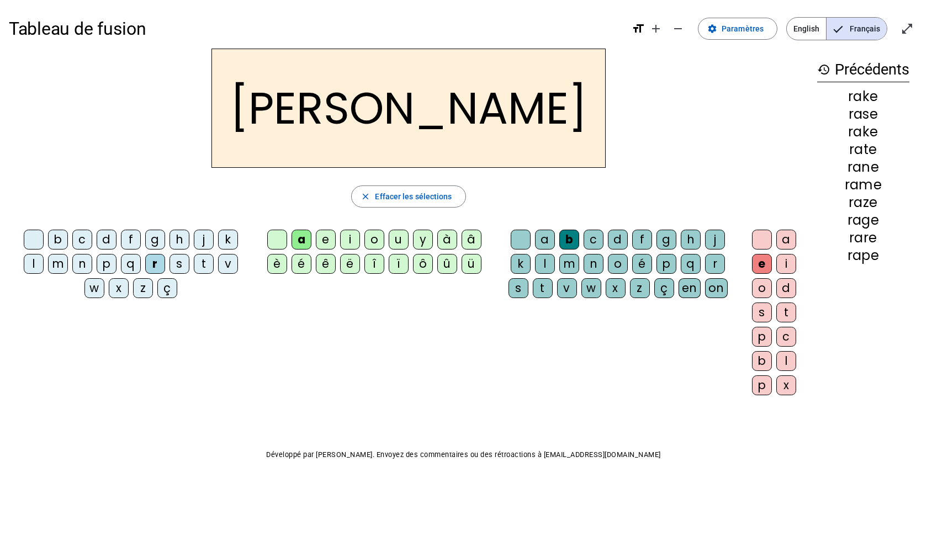
click at [597, 238] on div "c" at bounding box center [593, 240] width 20 height 20
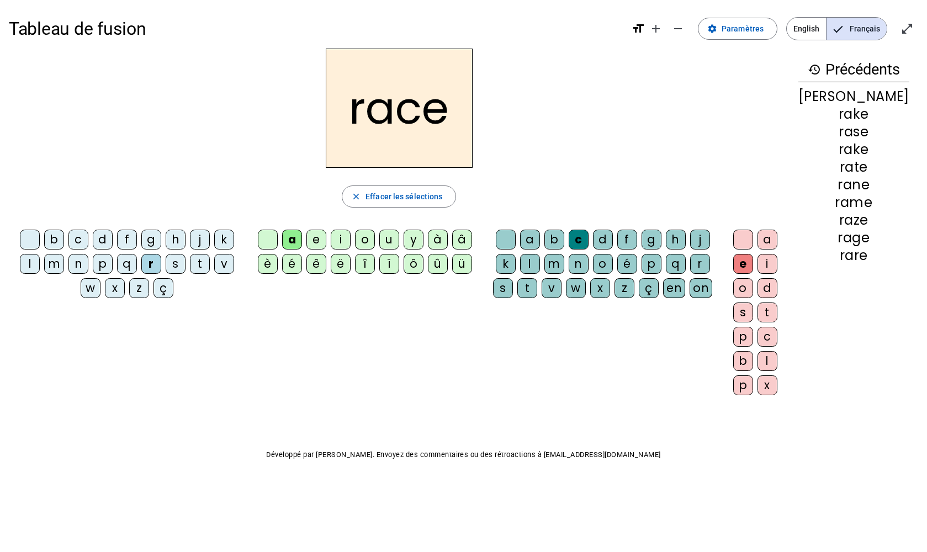
click at [613, 241] on div "d" at bounding box center [603, 240] width 20 height 20
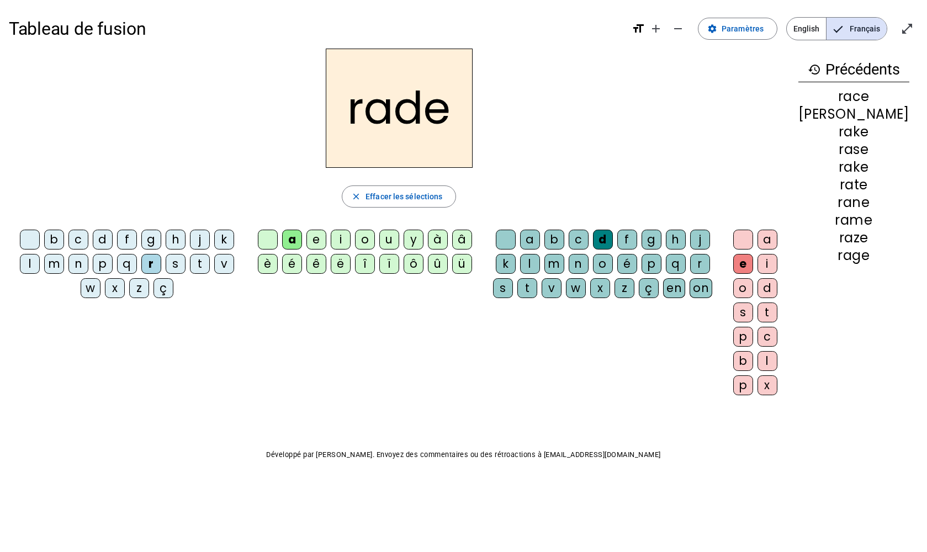
click at [637, 236] on div "f" at bounding box center [627, 240] width 20 height 20
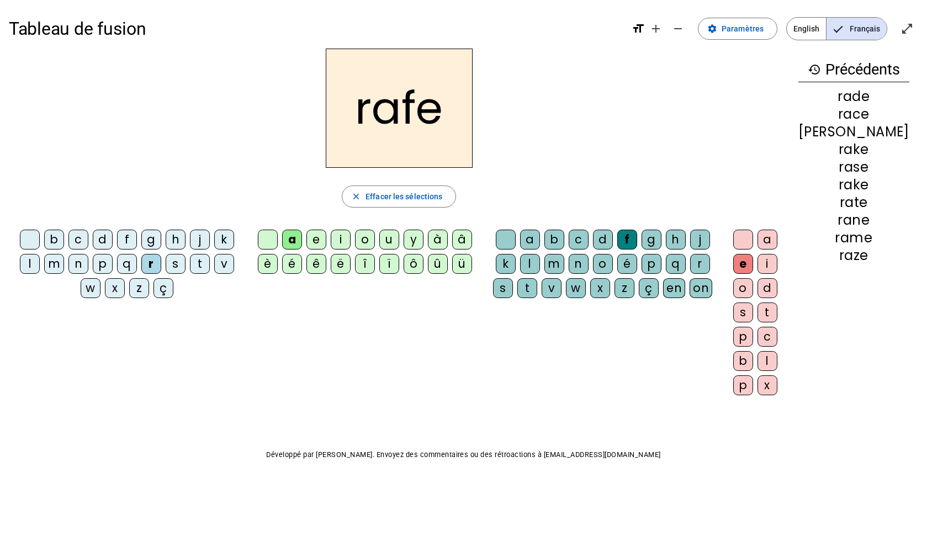
click at [661, 246] on div "g" at bounding box center [651, 240] width 20 height 20
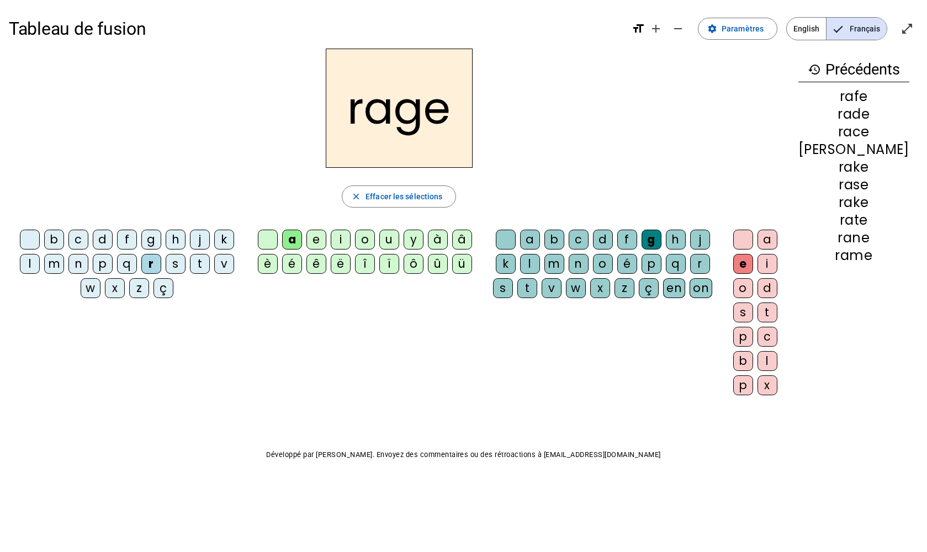
click at [678, 239] on div "j" at bounding box center [700, 240] width 20 height 20
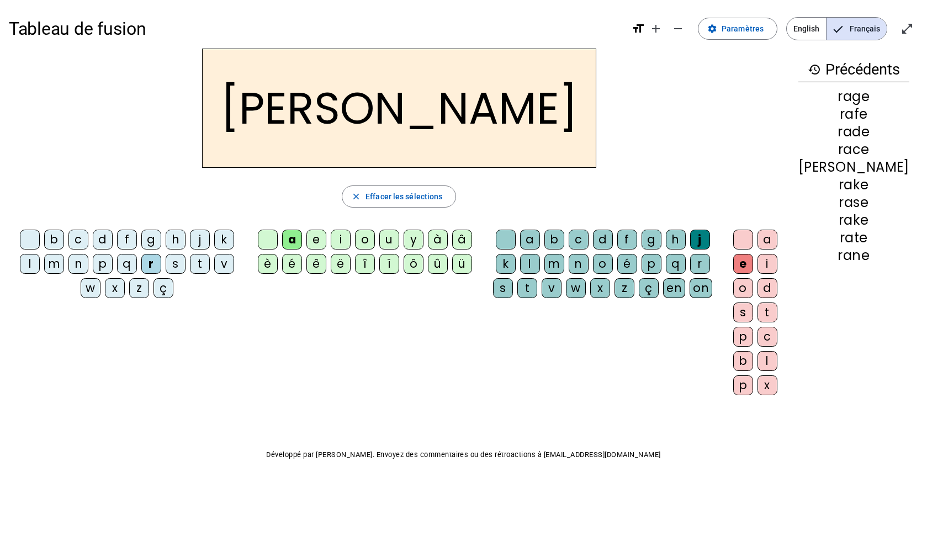
click at [564, 241] on div "b" at bounding box center [554, 240] width 20 height 20
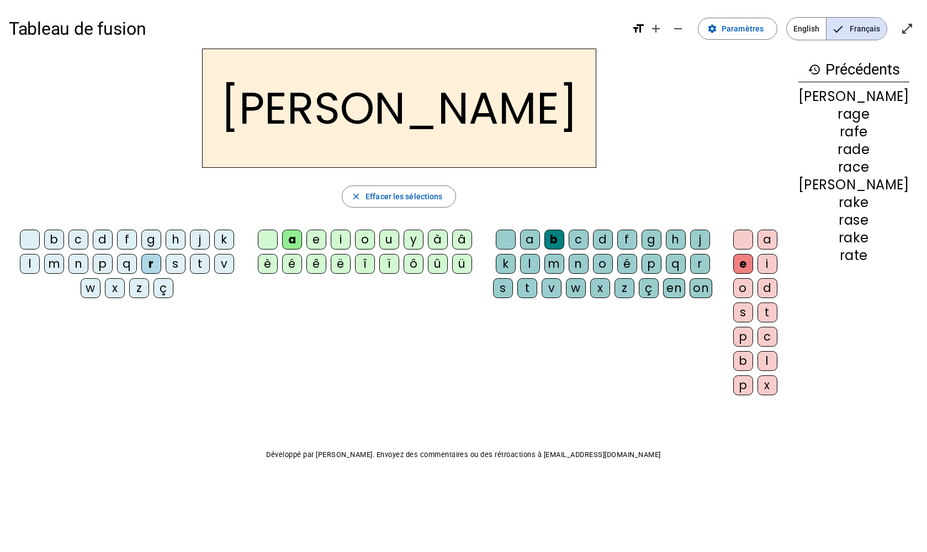
click at [613, 264] on div "o" at bounding box center [603, 264] width 20 height 20
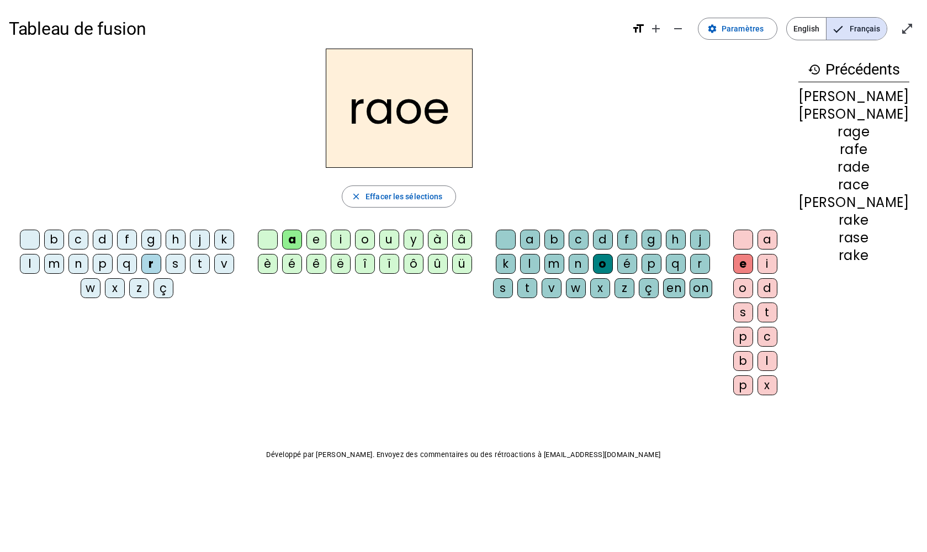
click at [588, 266] on div "n" at bounding box center [578, 264] width 20 height 20
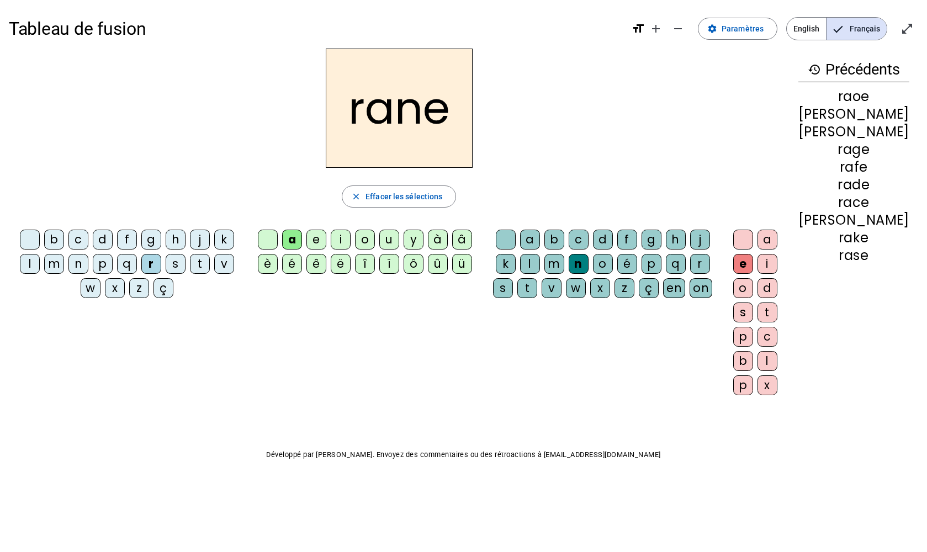
click at [540, 263] on div "l" at bounding box center [530, 264] width 20 height 20
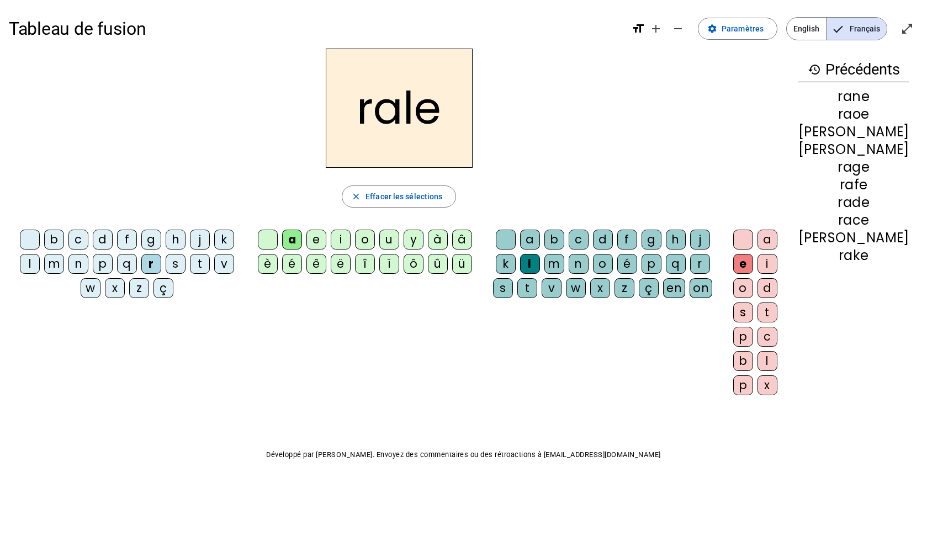
click at [55, 242] on div "b" at bounding box center [54, 240] width 20 height 20
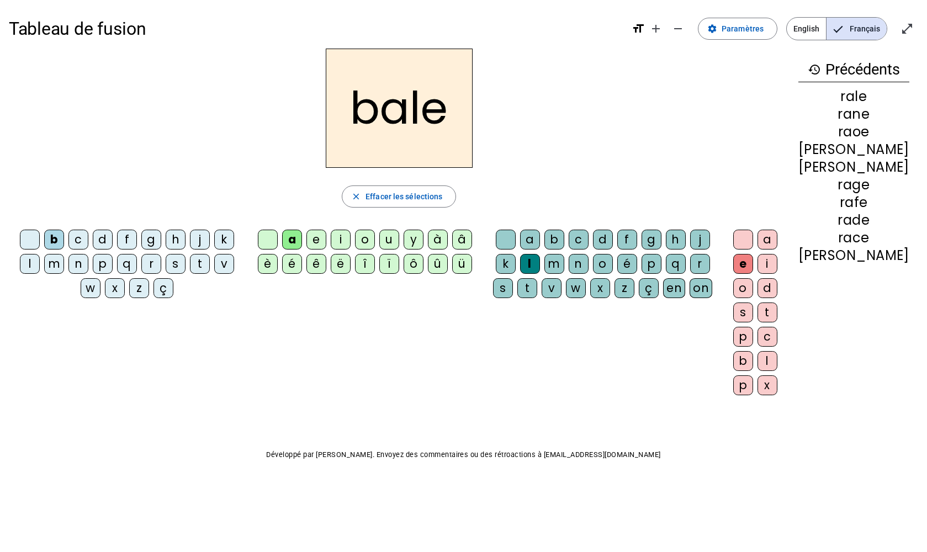
click at [157, 241] on div "g" at bounding box center [151, 240] width 20 height 20
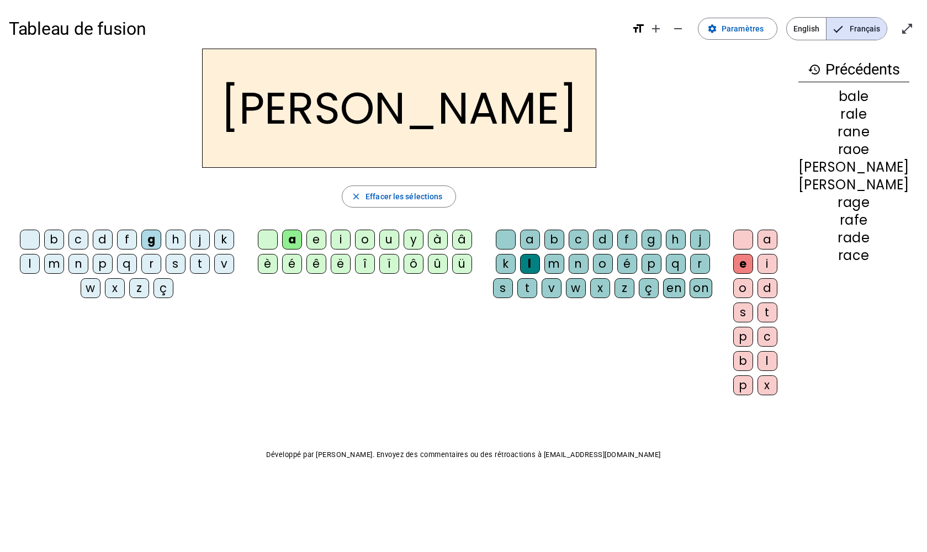
click at [106, 264] on div "p" at bounding box center [103, 264] width 20 height 20
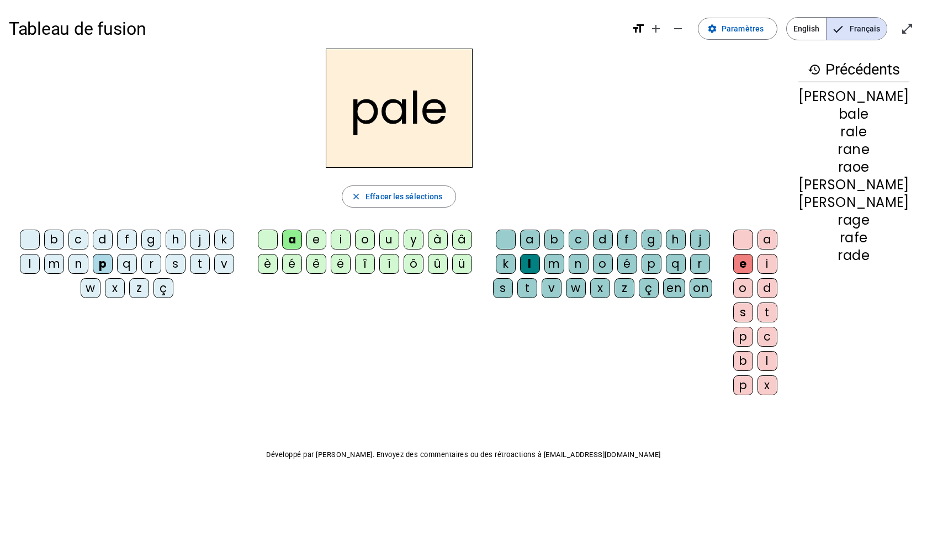
click at [88, 269] on div "n" at bounding box center [78, 264] width 20 height 20
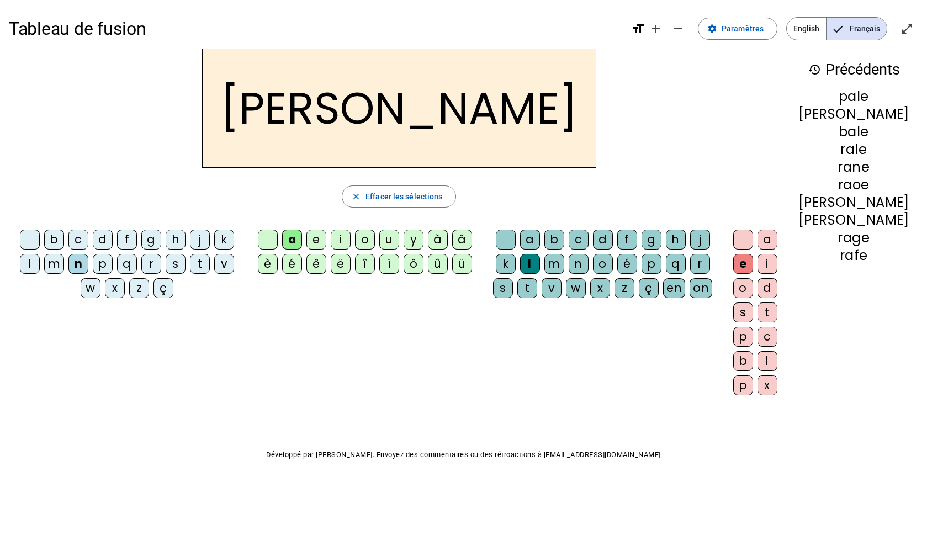
click at [155, 265] on div "r" at bounding box center [151, 264] width 20 height 20
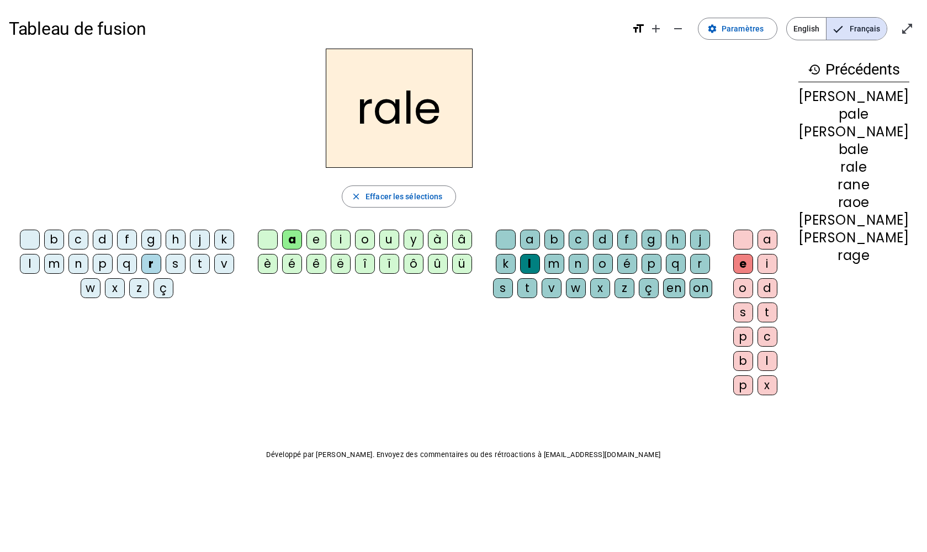
click at [180, 263] on div "s" at bounding box center [176, 264] width 20 height 20
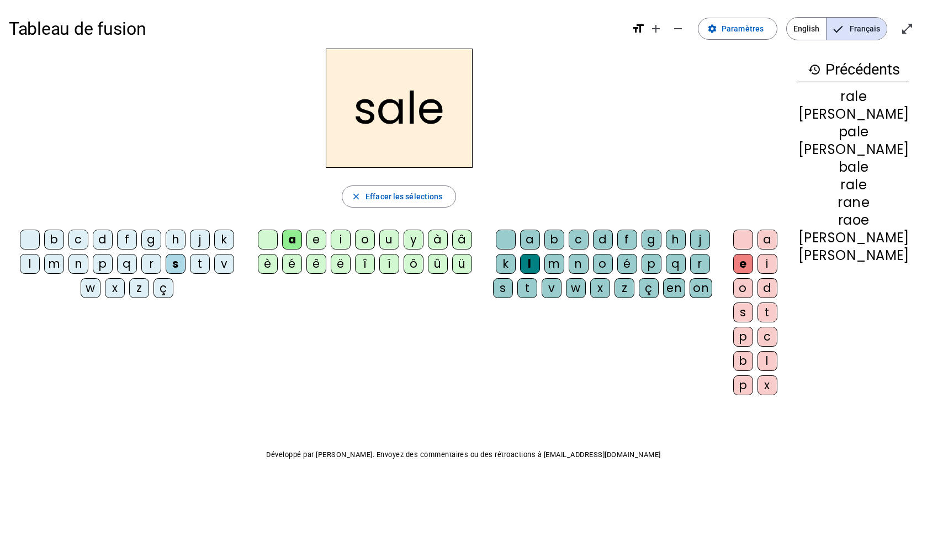
click at [206, 267] on div "t" at bounding box center [200, 264] width 20 height 20
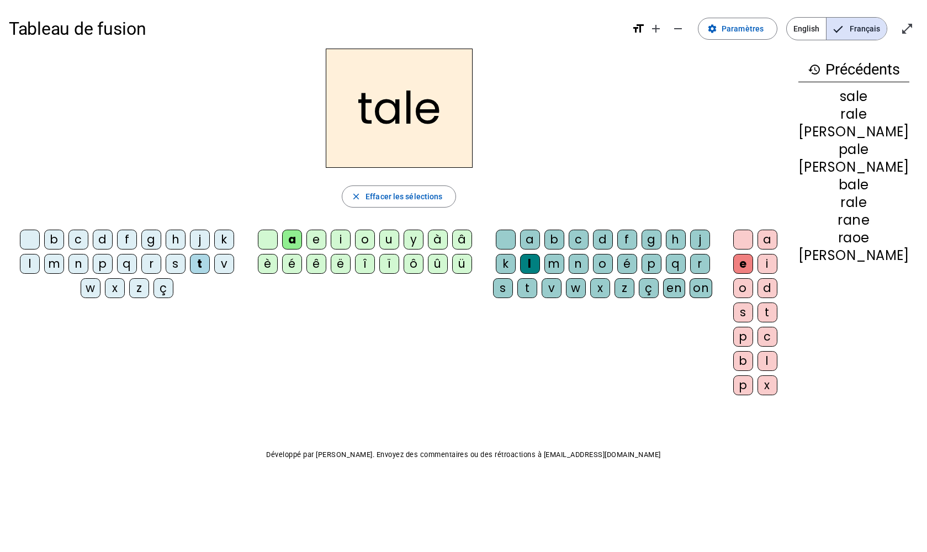
click at [227, 264] on div "v" at bounding box center [224, 264] width 20 height 20
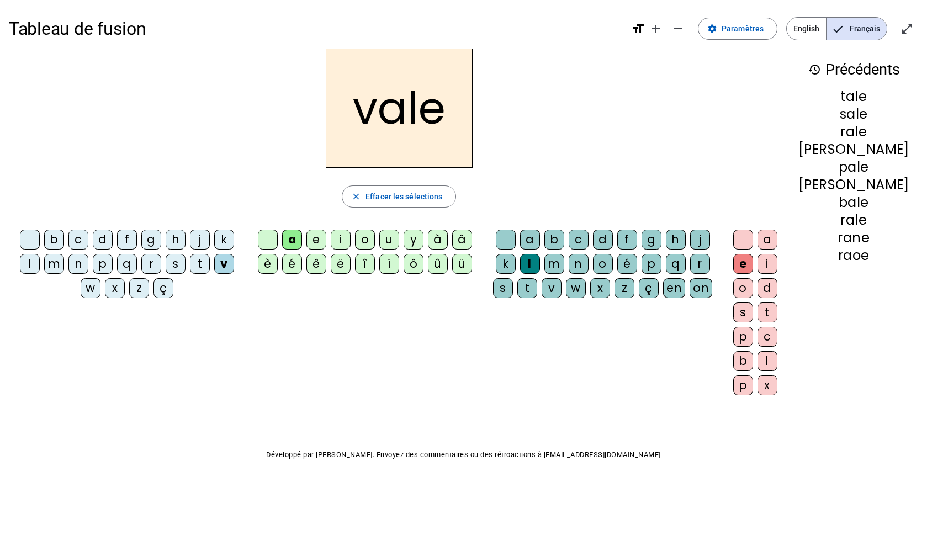
click at [93, 286] on div "w" at bounding box center [91, 288] width 20 height 20
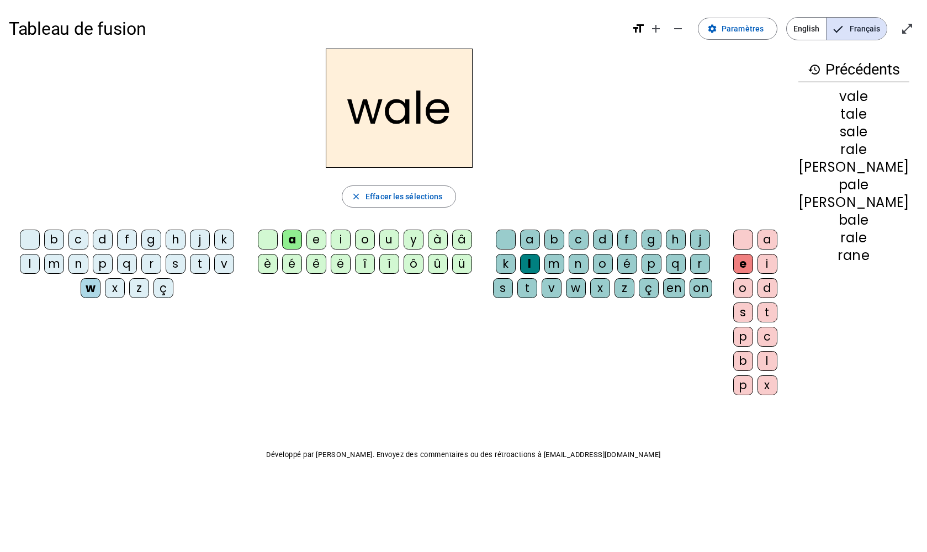
click at [121, 289] on div "x" at bounding box center [115, 288] width 20 height 20
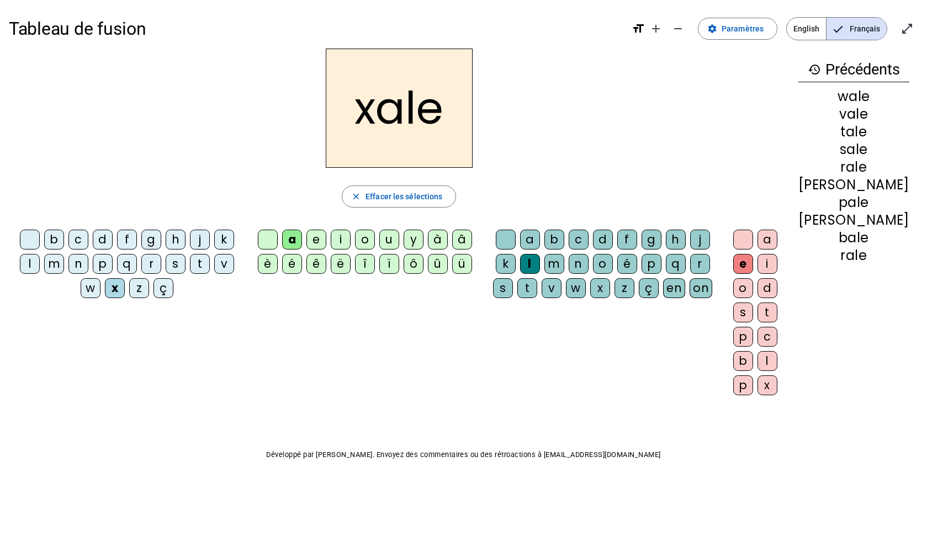
click at [142, 293] on div "z" at bounding box center [139, 288] width 20 height 20
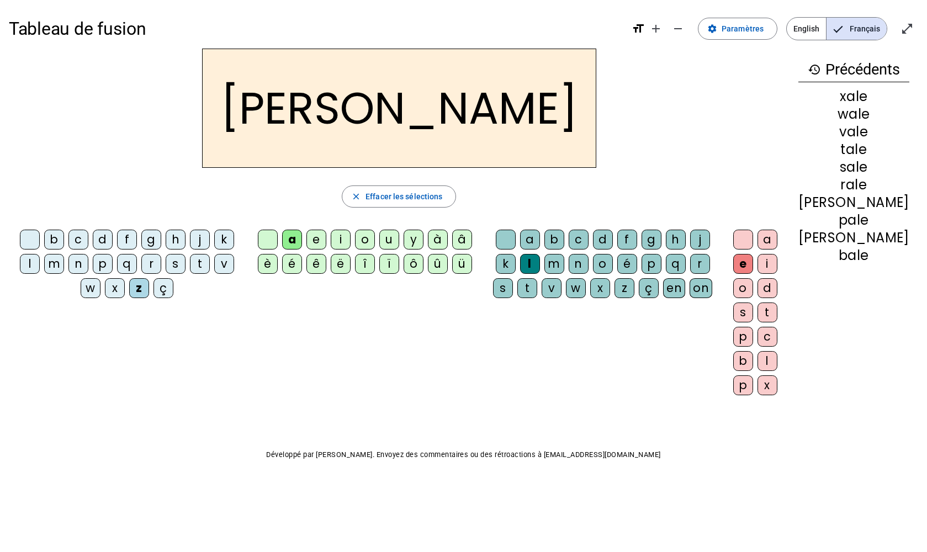
click at [166, 291] on div "ç" at bounding box center [163, 288] width 20 height 20
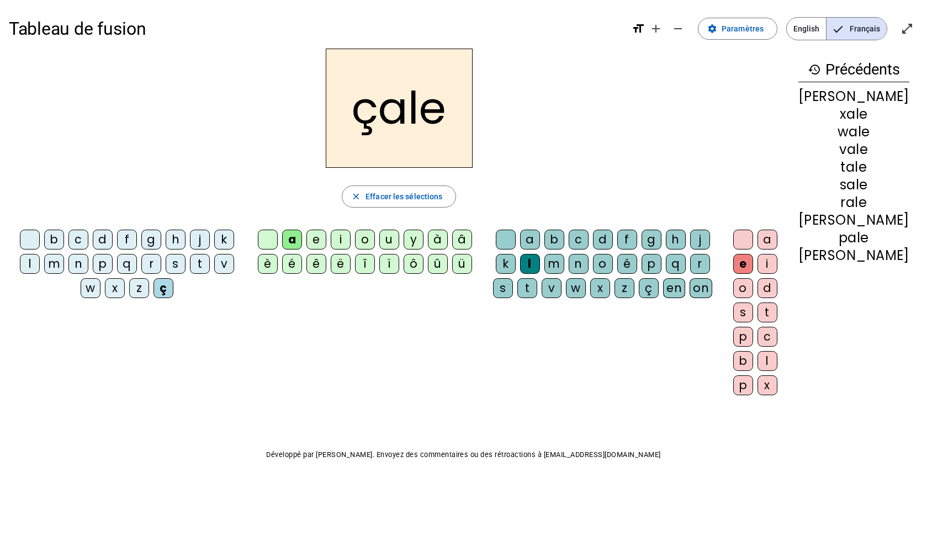
click at [224, 260] on div "v" at bounding box center [224, 264] width 20 height 20
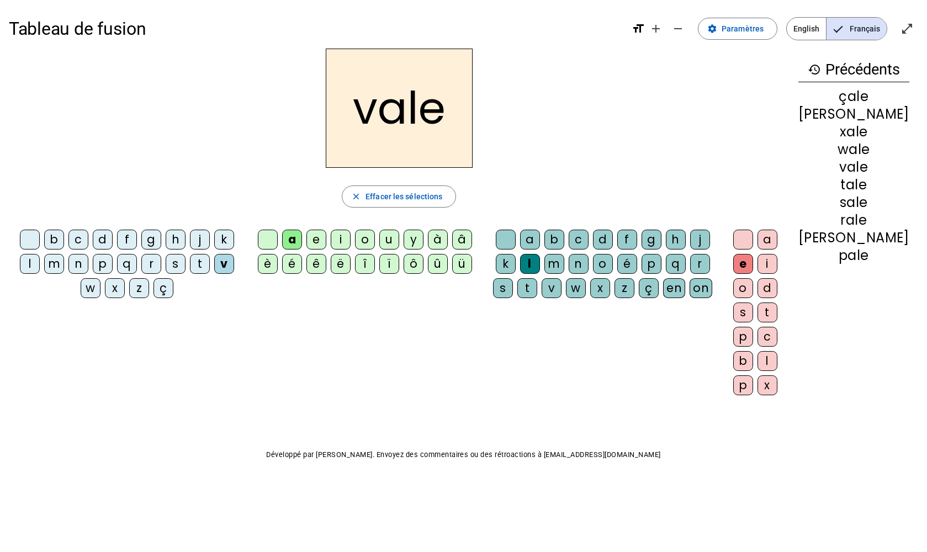
click at [678, 286] on div "en" at bounding box center [674, 288] width 22 height 20
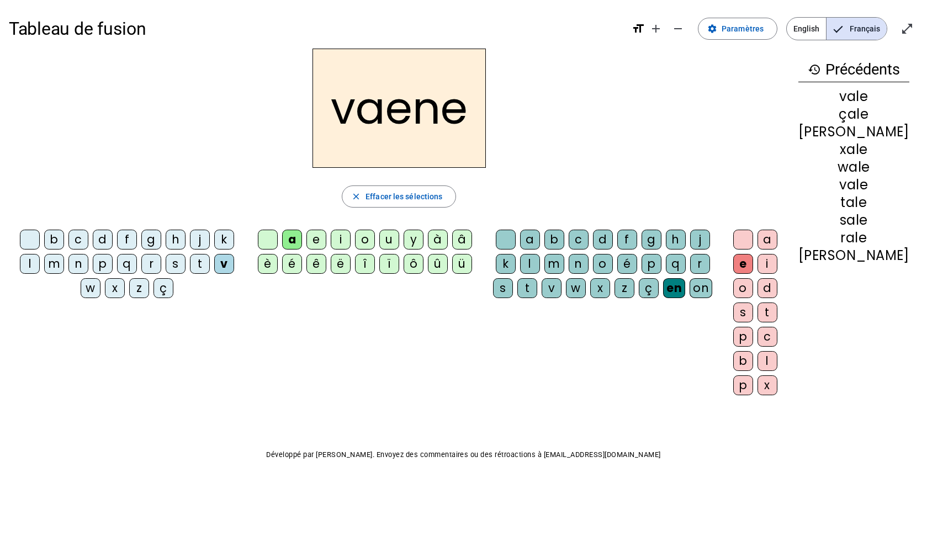
click at [678, 289] on div "on" at bounding box center [700, 288] width 23 height 20
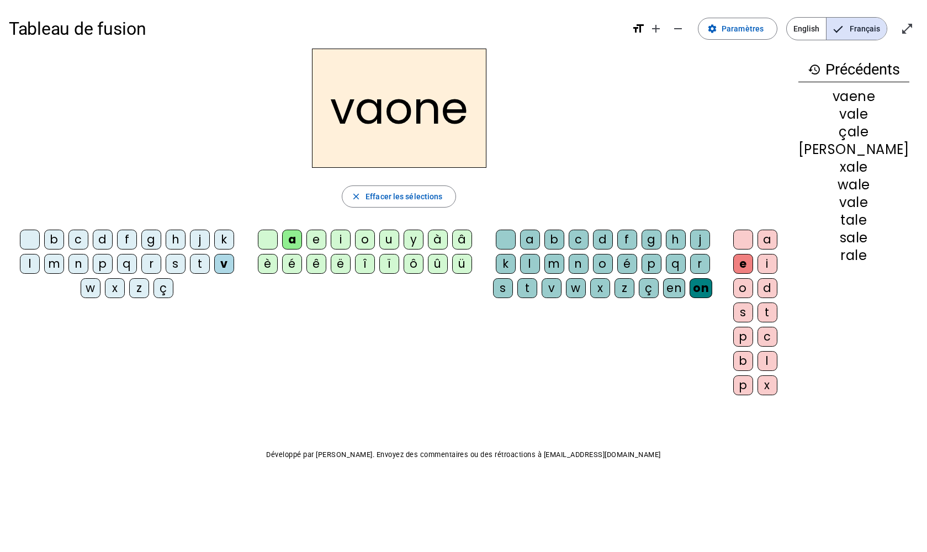
click at [678, 260] on div "r" at bounding box center [700, 264] width 20 height 20
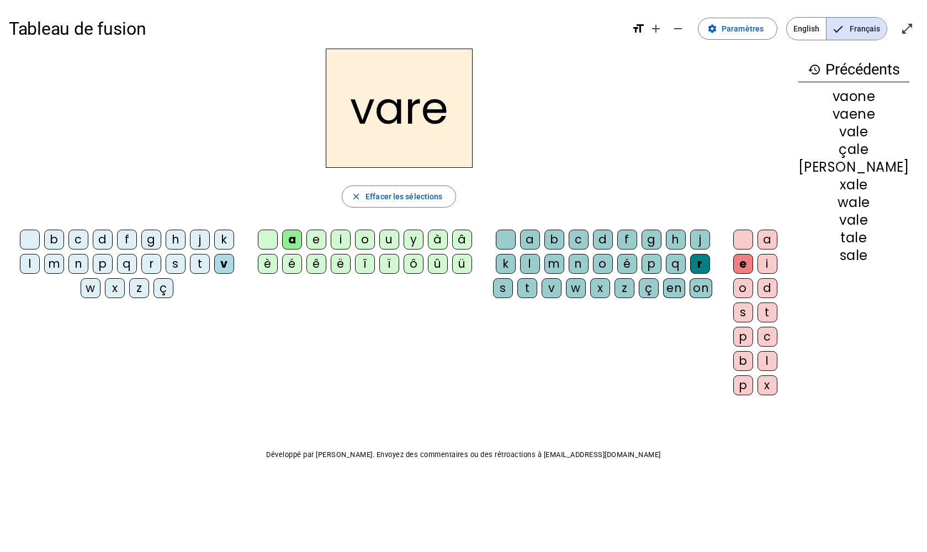
click at [678, 290] on div "d" at bounding box center [767, 288] width 20 height 20
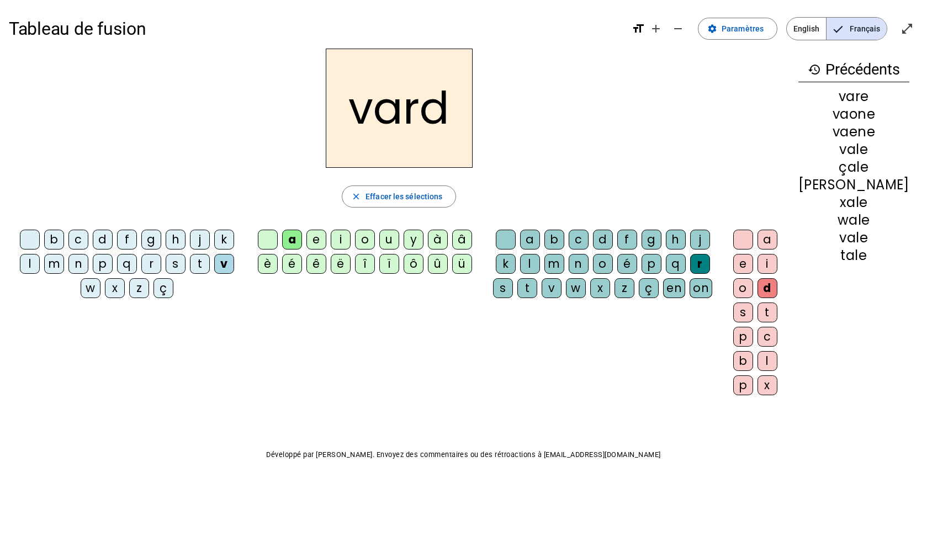
click at [678, 336] on div "p" at bounding box center [743, 337] width 20 height 20
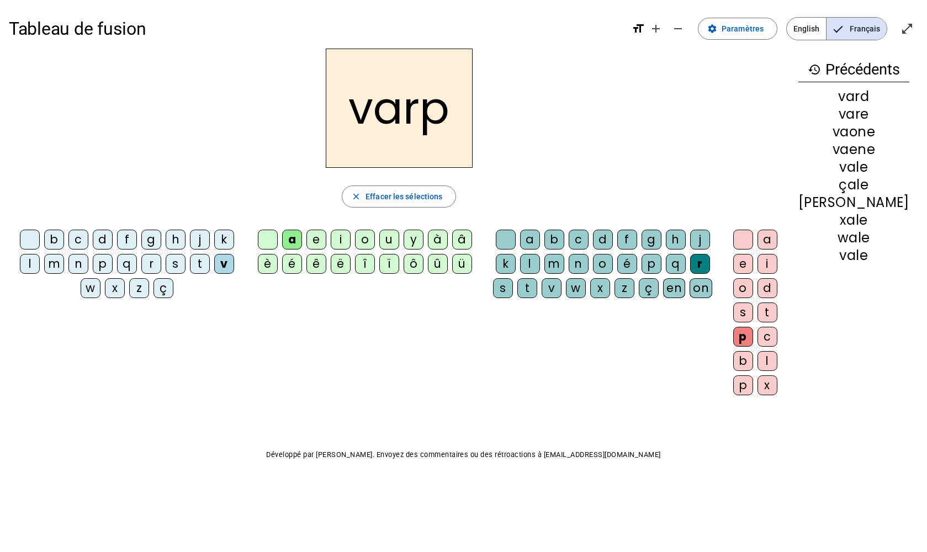
click at [678, 358] on div "l" at bounding box center [767, 361] width 20 height 20
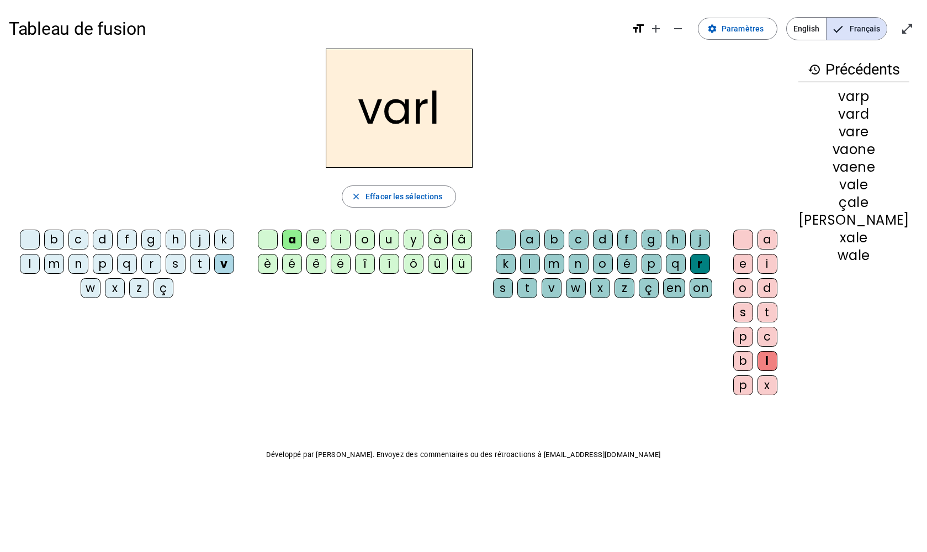
click at [634, 287] on div "z" at bounding box center [624, 288] width 20 height 20
